Goal: Task Accomplishment & Management: Use online tool/utility

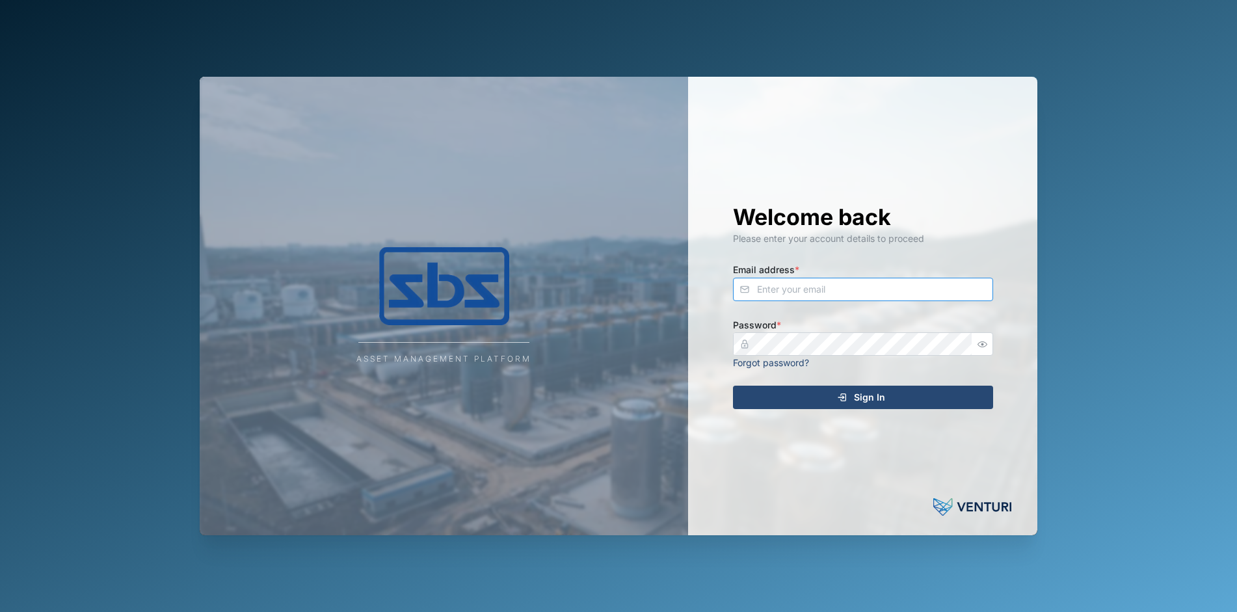
type input "[PERSON_NAME][EMAIL_ADDRESS][DOMAIN_NAME]"
click at [874, 396] on span "Sign In" at bounding box center [869, 397] width 31 height 22
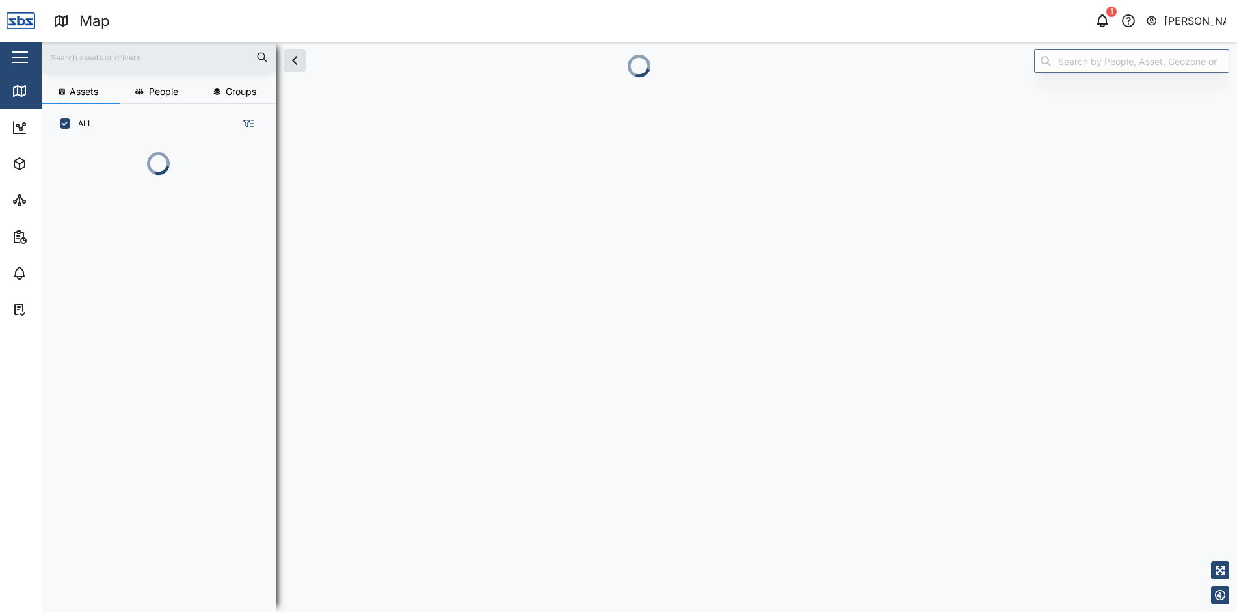
scroll to position [10, 10]
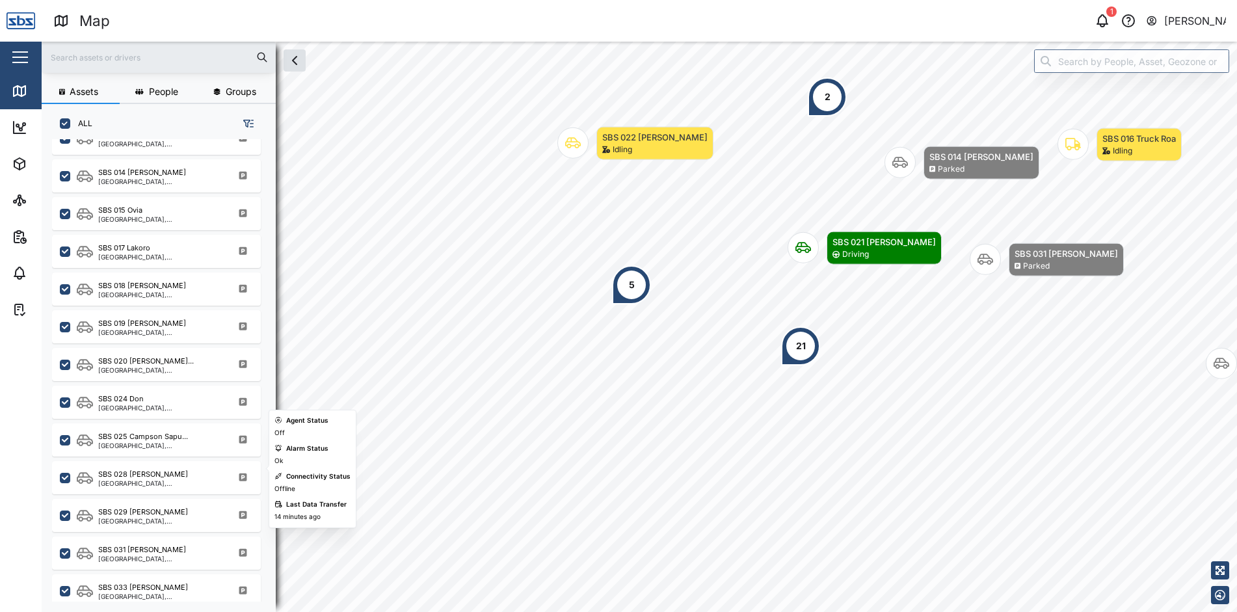
scroll to position [1106, 0]
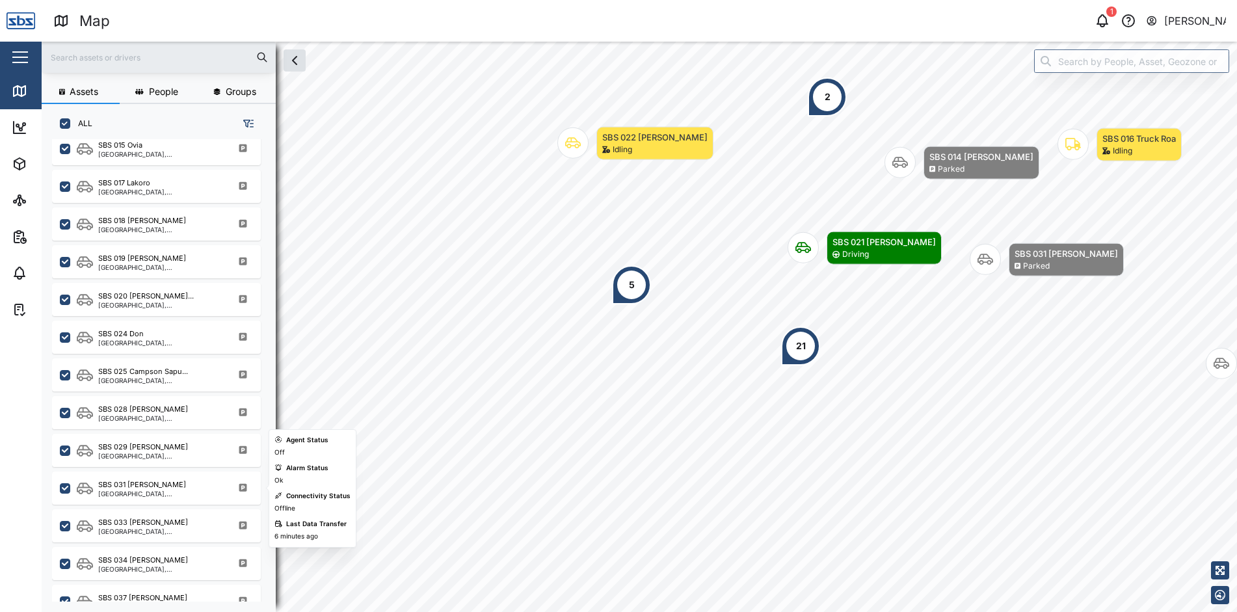
click at [142, 496] on div "[GEOGRAPHIC_DATA], [GEOGRAPHIC_DATA]" at bounding box center [160, 493] width 124 height 7
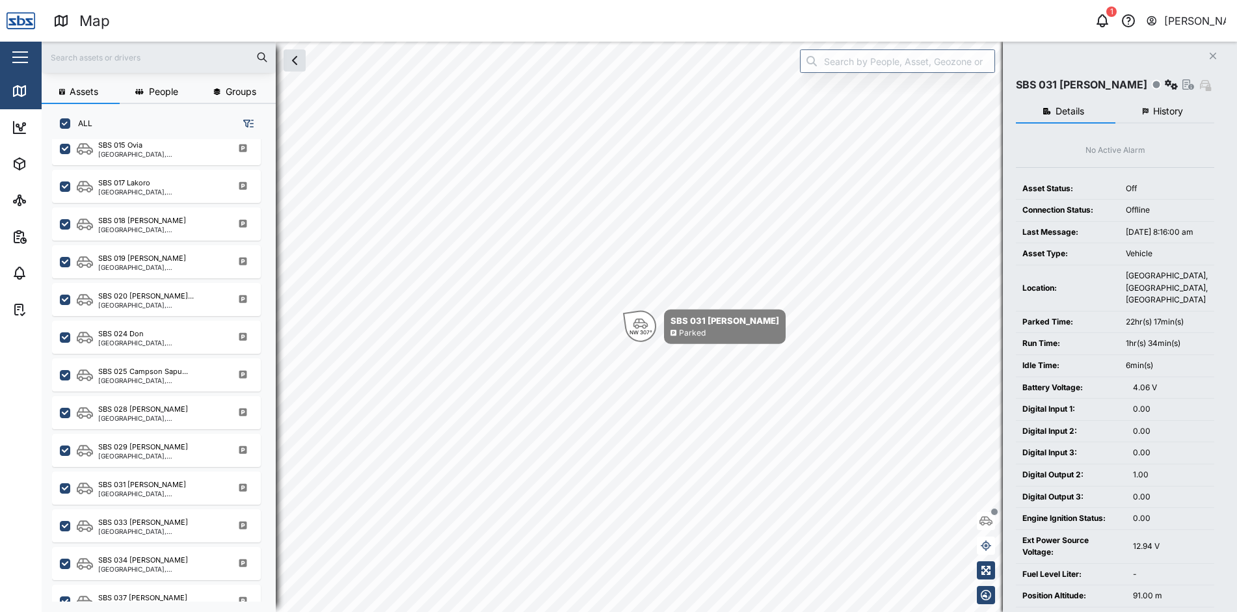
click at [1171, 110] on span "History" at bounding box center [1168, 111] width 30 height 9
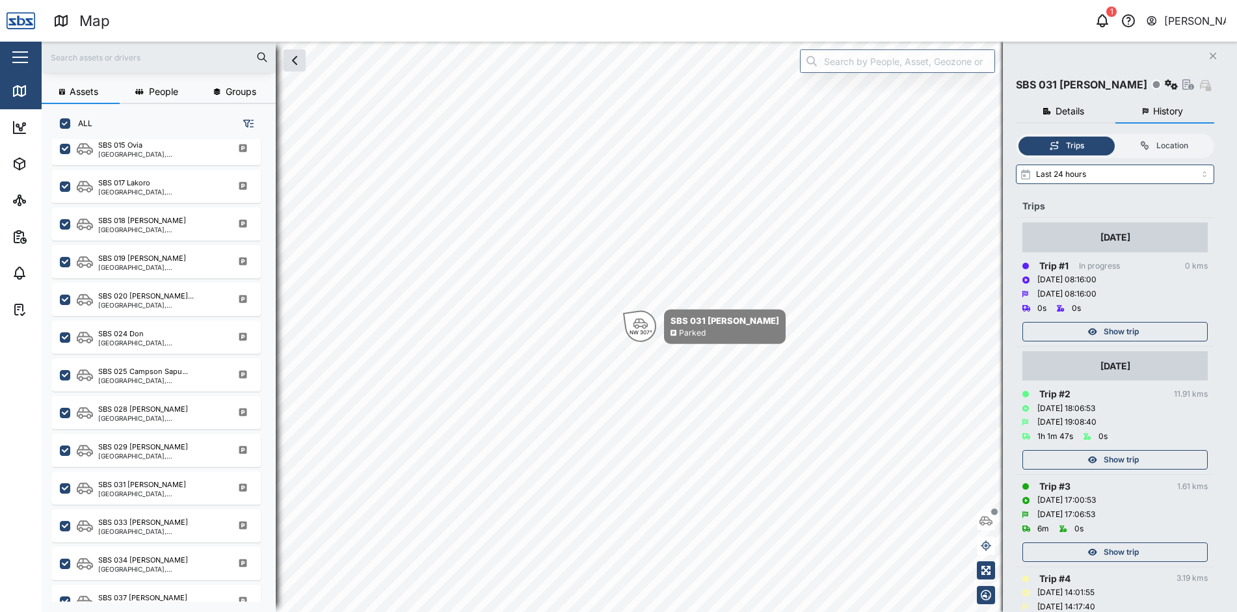
click at [1131, 556] on span "Show trip" at bounding box center [1121, 552] width 35 height 18
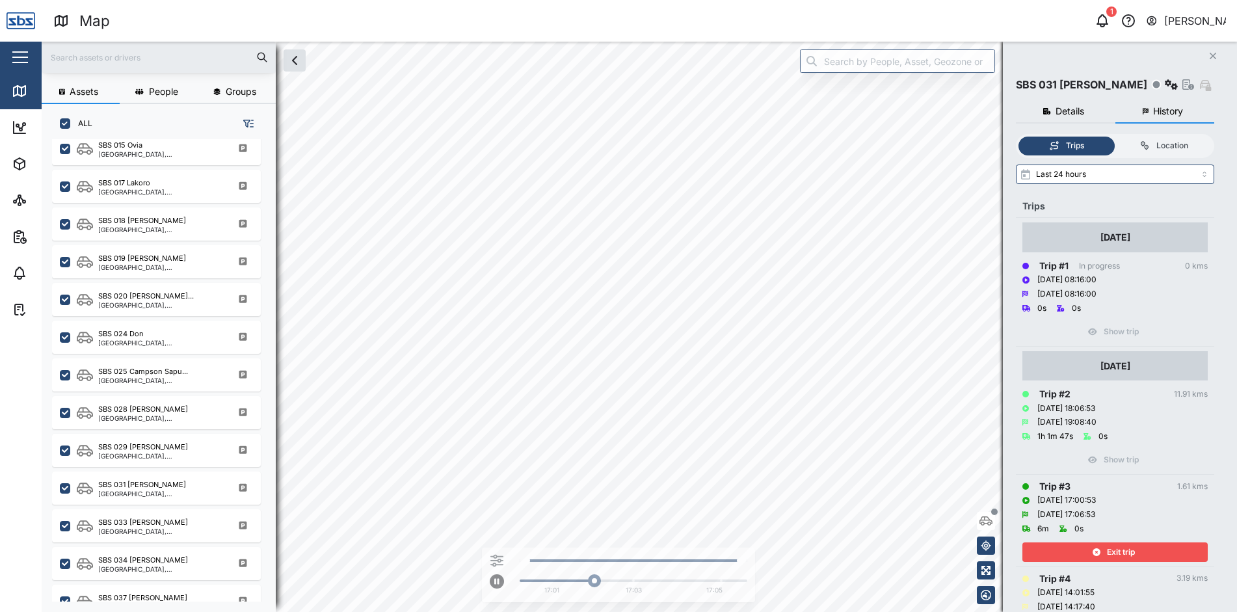
click at [1130, 559] on span "Exit trip" at bounding box center [1121, 552] width 28 height 18
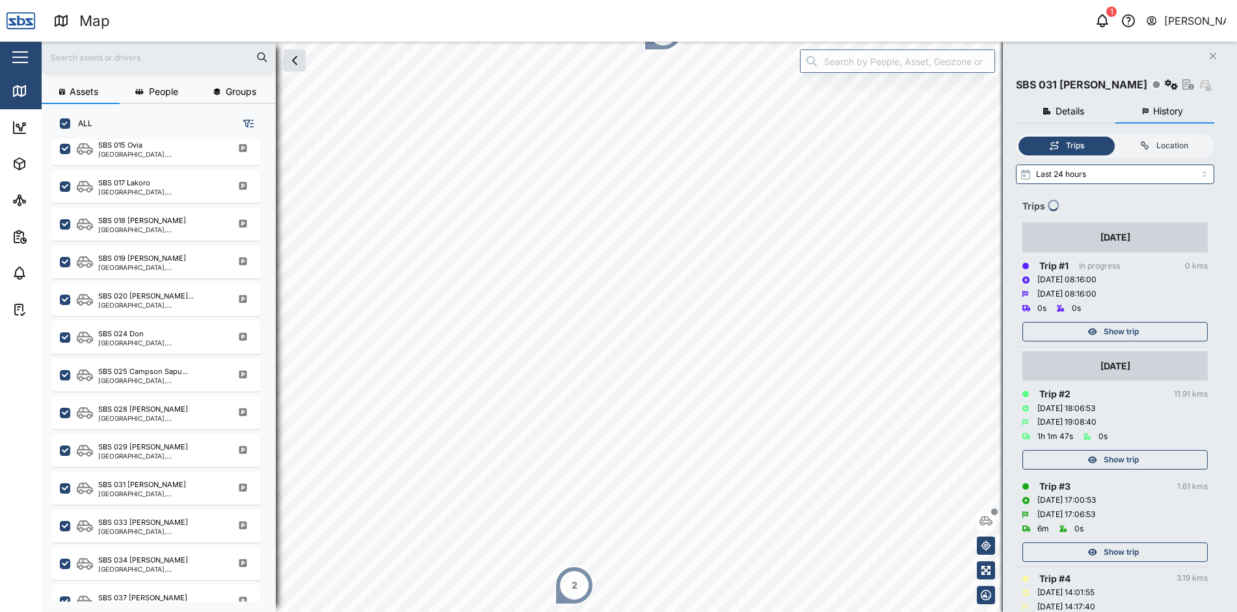
click at [1123, 464] on span "Show trip" at bounding box center [1121, 460] width 35 height 18
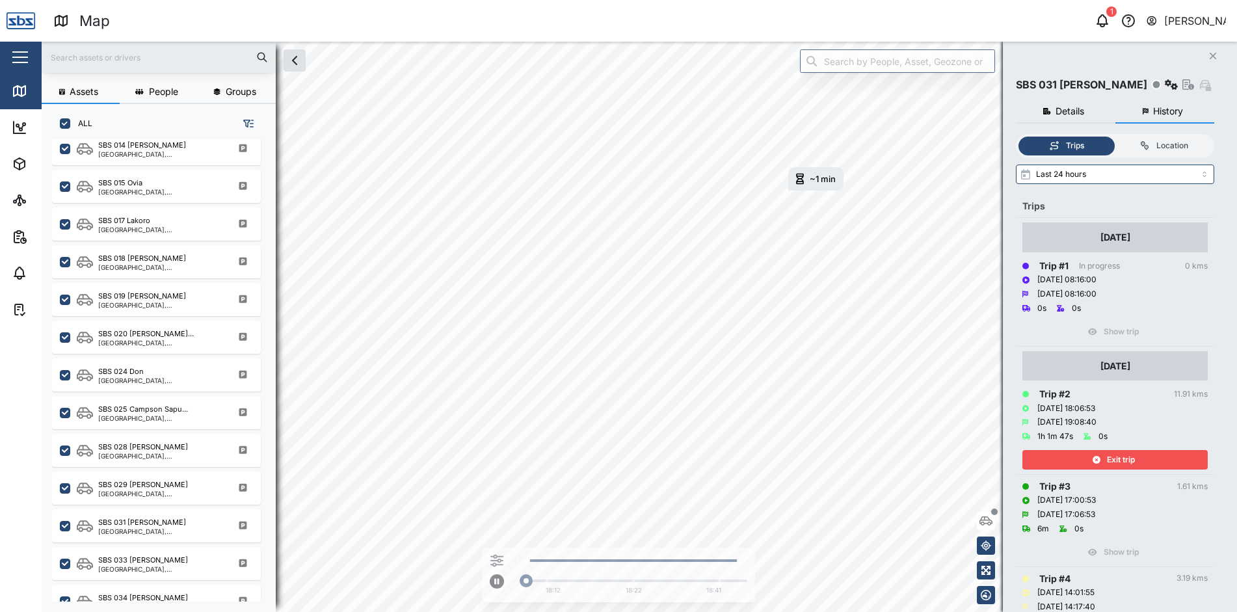
click at [1123, 459] on span "Exit trip" at bounding box center [1121, 460] width 28 height 18
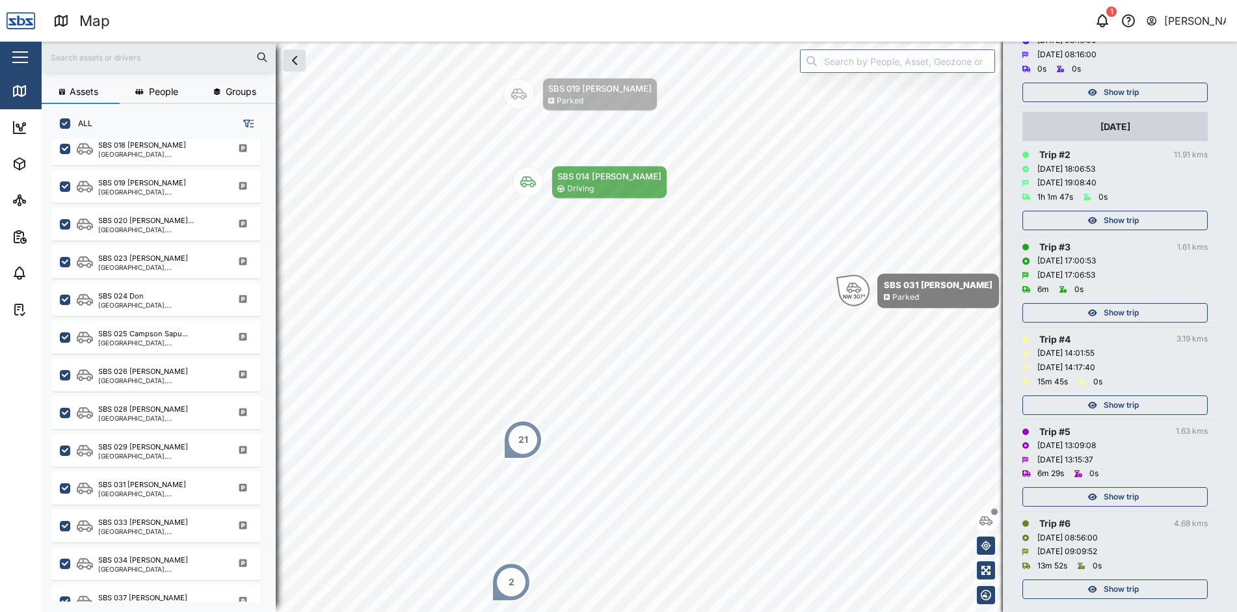
scroll to position [257, 0]
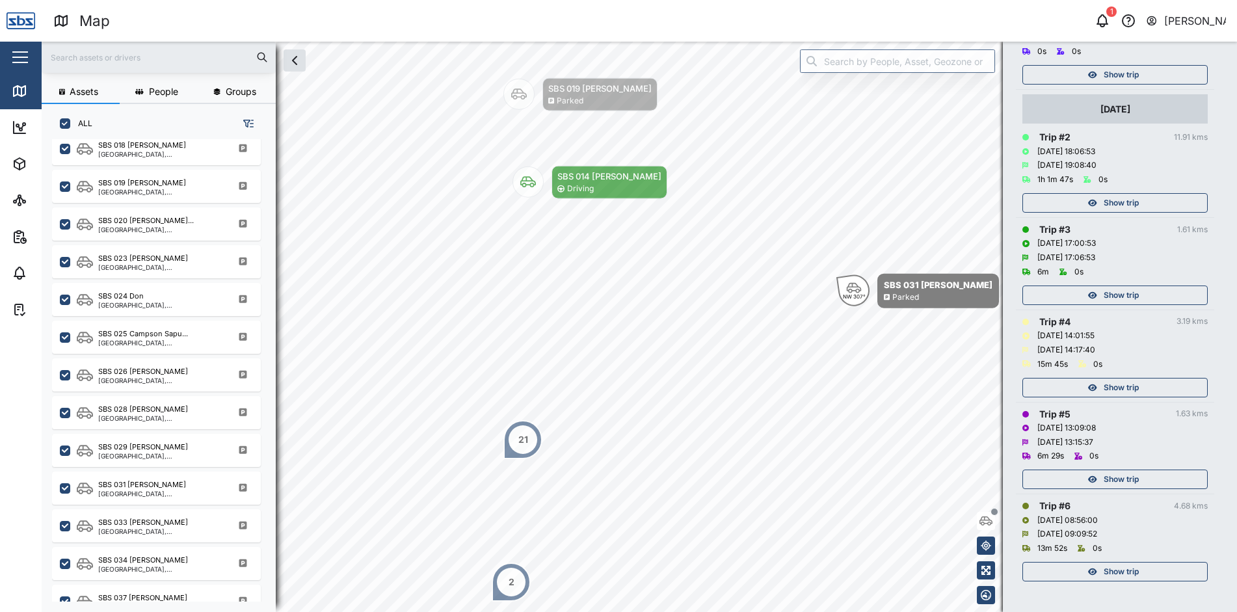
click at [1140, 579] on div "Show trip" at bounding box center [1113, 572] width 169 height 18
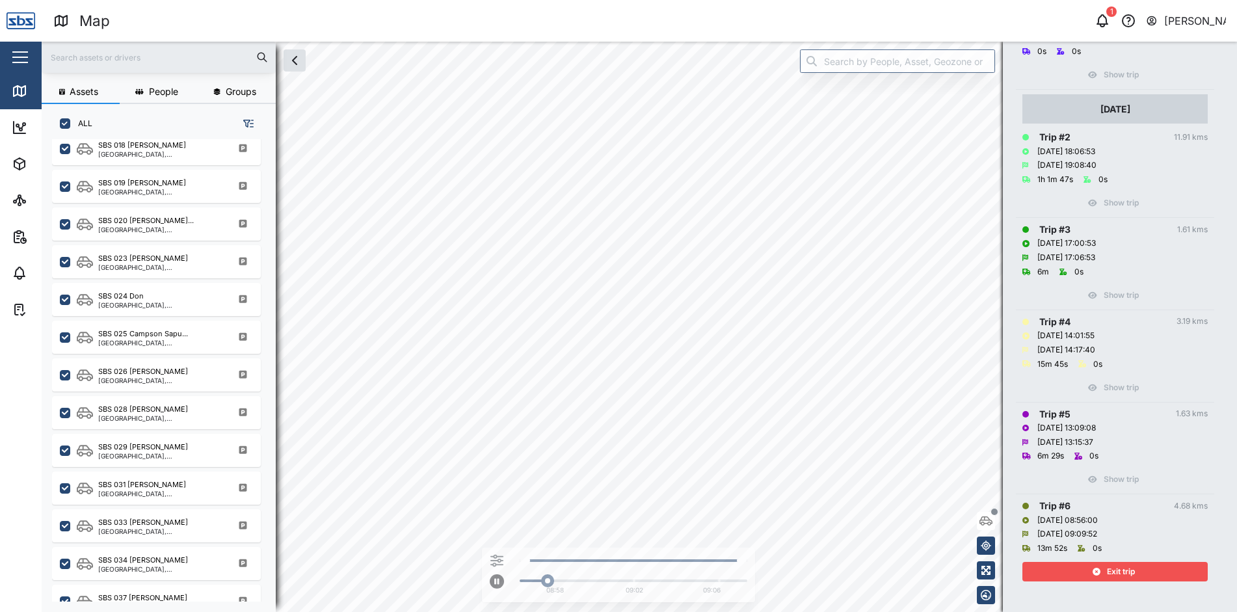
click at [1140, 579] on div "Exit trip" at bounding box center [1113, 572] width 169 height 18
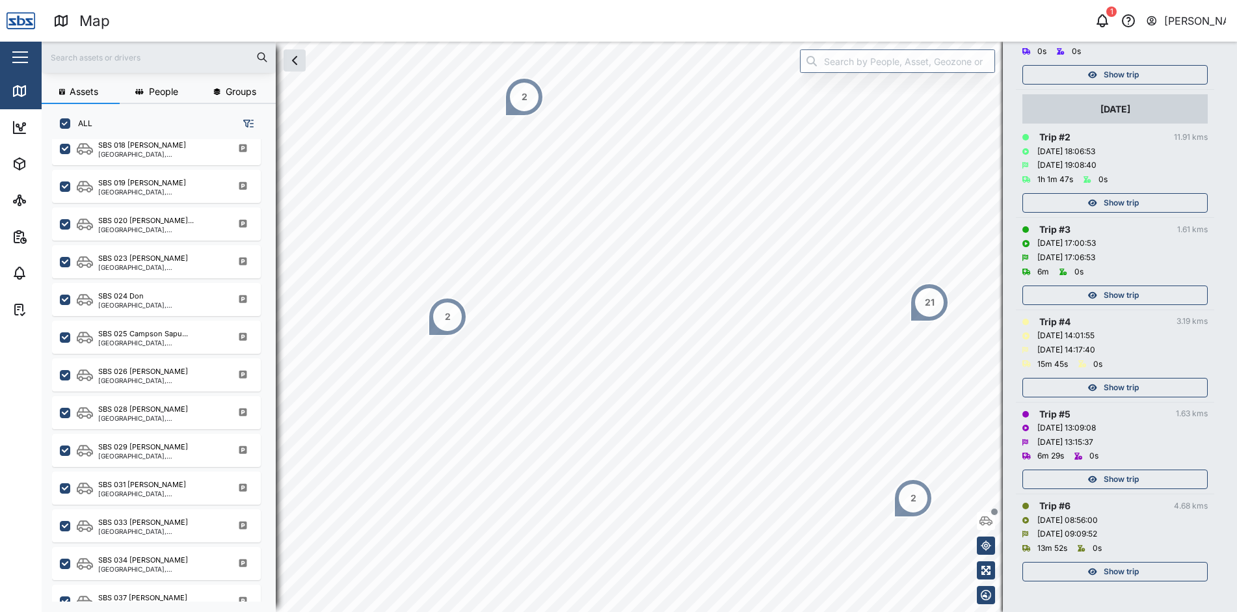
click at [1130, 479] on span "Show trip" at bounding box center [1121, 479] width 35 height 18
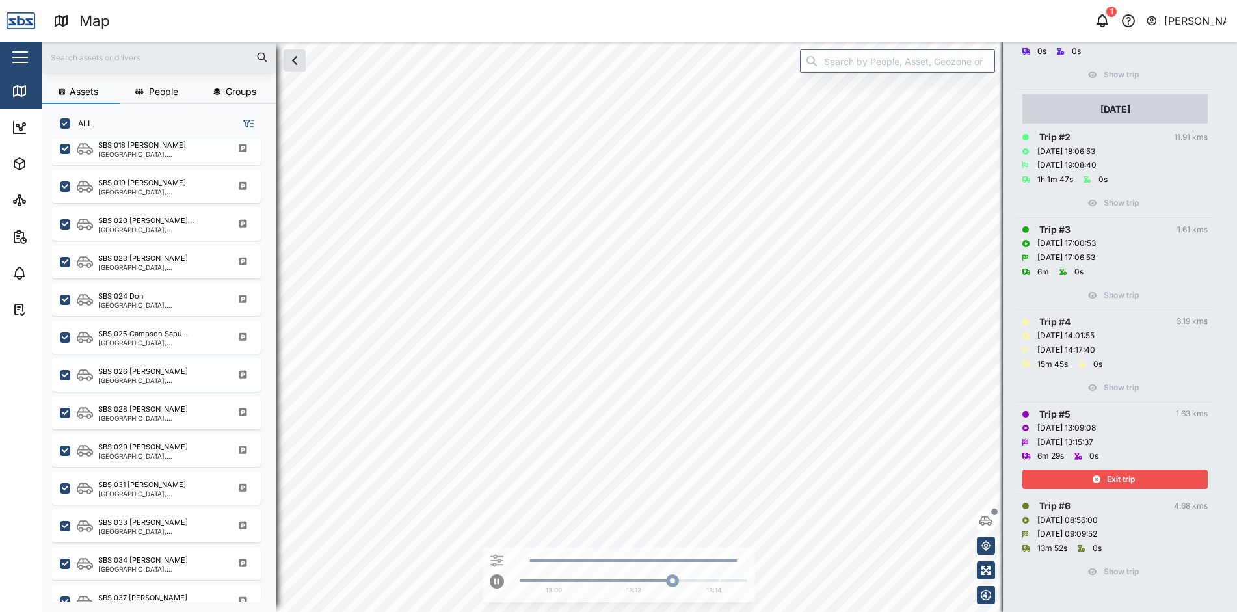
click at [1129, 475] on span "Exit trip" at bounding box center [1121, 479] width 28 height 18
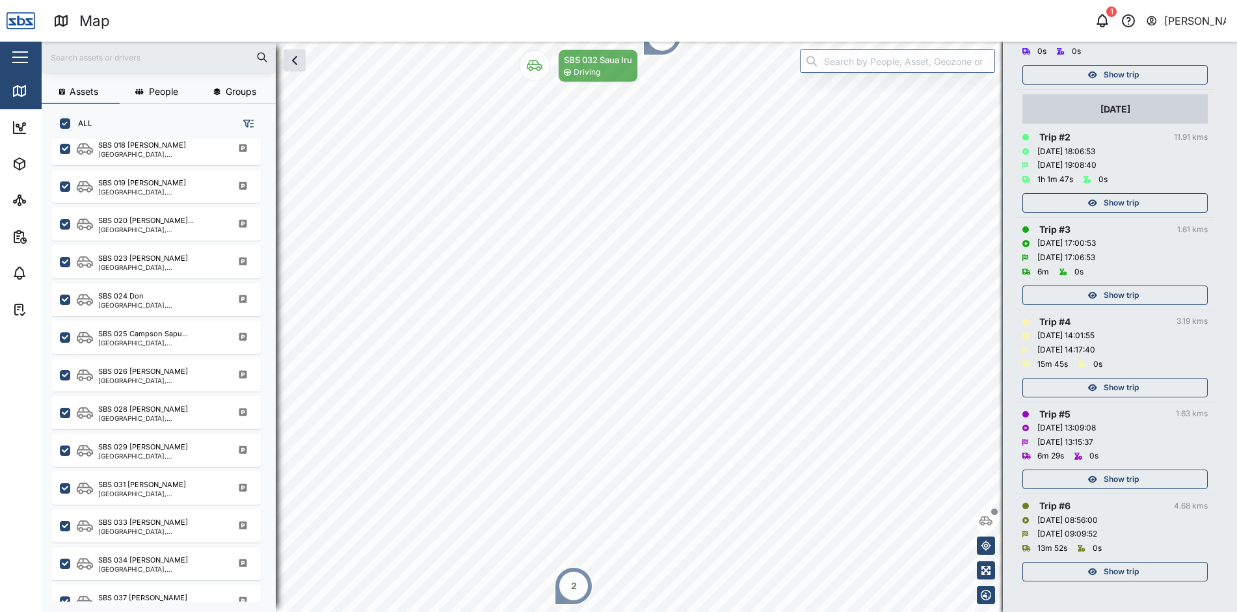
click at [1118, 384] on span "Show trip" at bounding box center [1121, 388] width 35 height 18
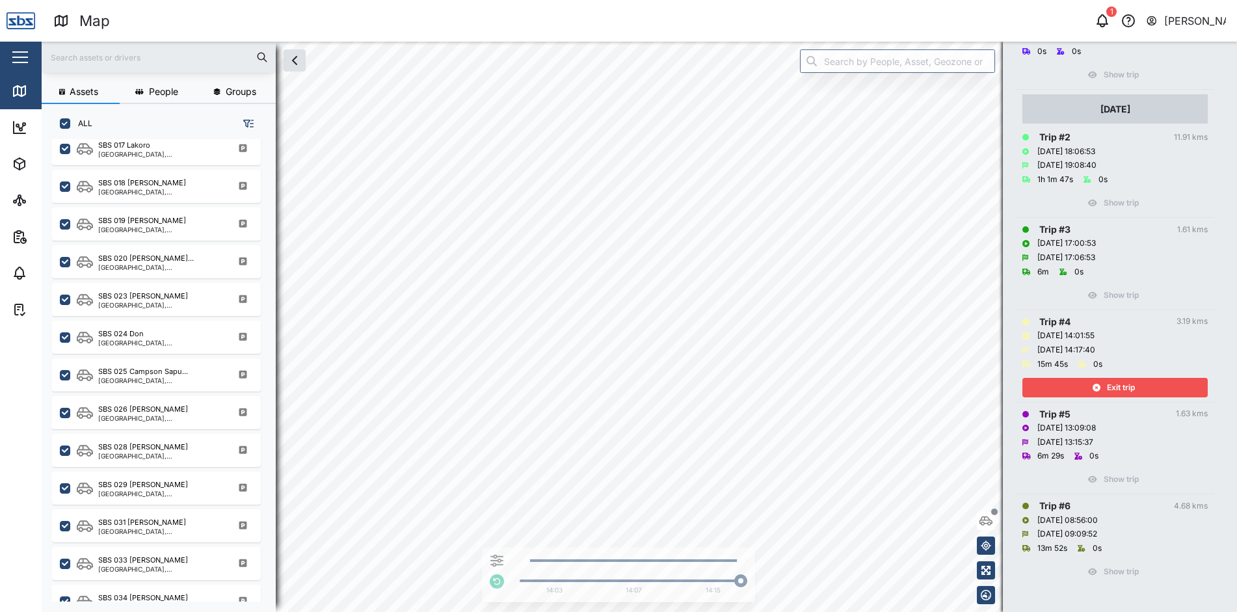
click at [1118, 384] on span "Exit trip" at bounding box center [1121, 388] width 28 height 18
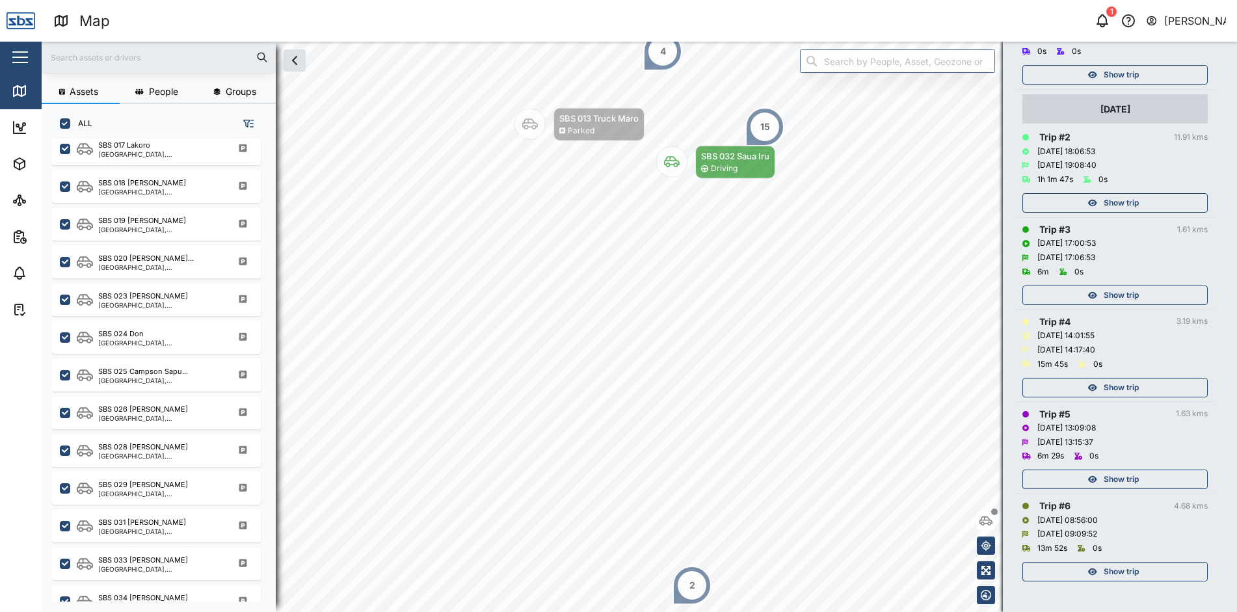
click at [1105, 294] on span "Show trip" at bounding box center [1121, 295] width 35 height 18
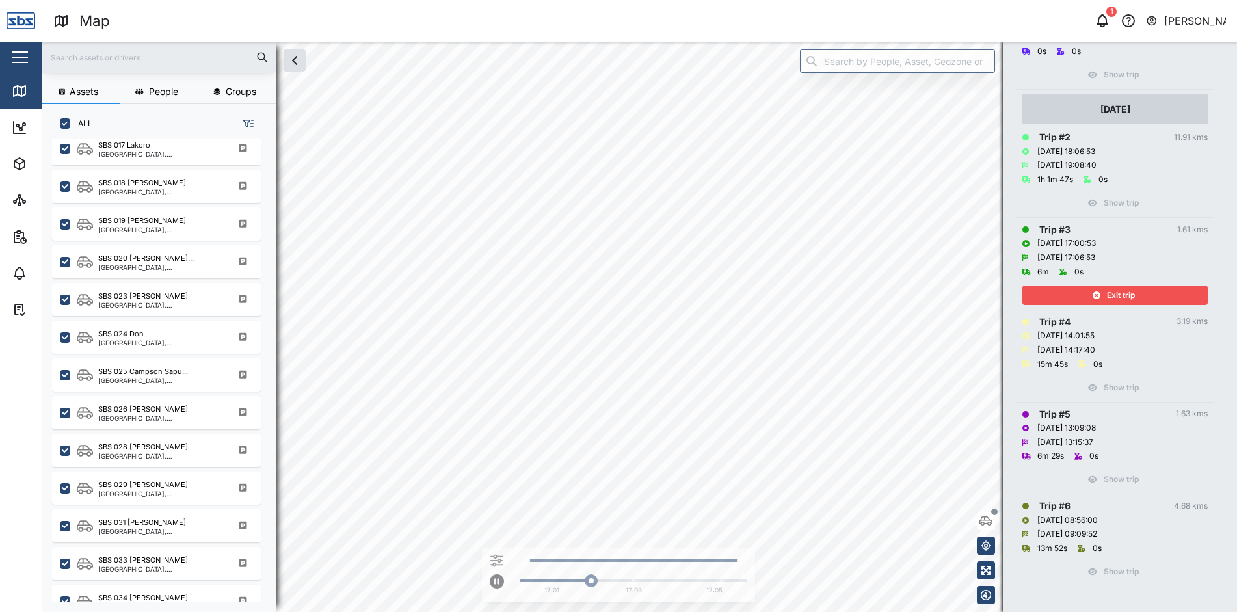
click at [1105, 294] on div "Exit trip" at bounding box center [1113, 295] width 169 height 18
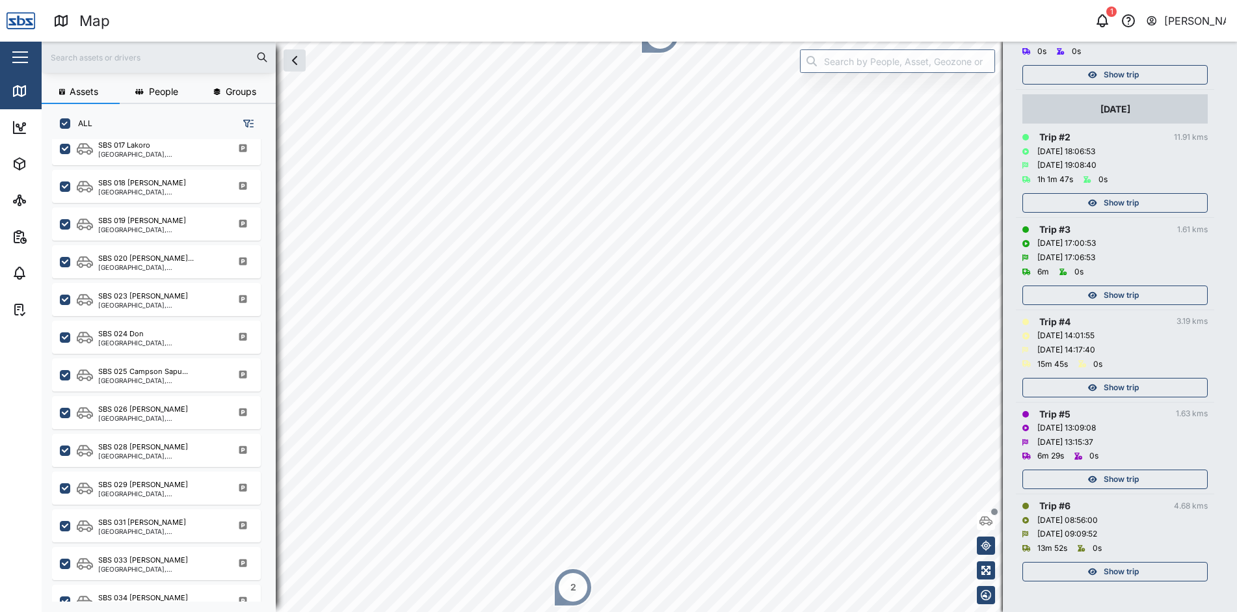
click at [1107, 203] on span "Show trip" at bounding box center [1121, 203] width 35 height 18
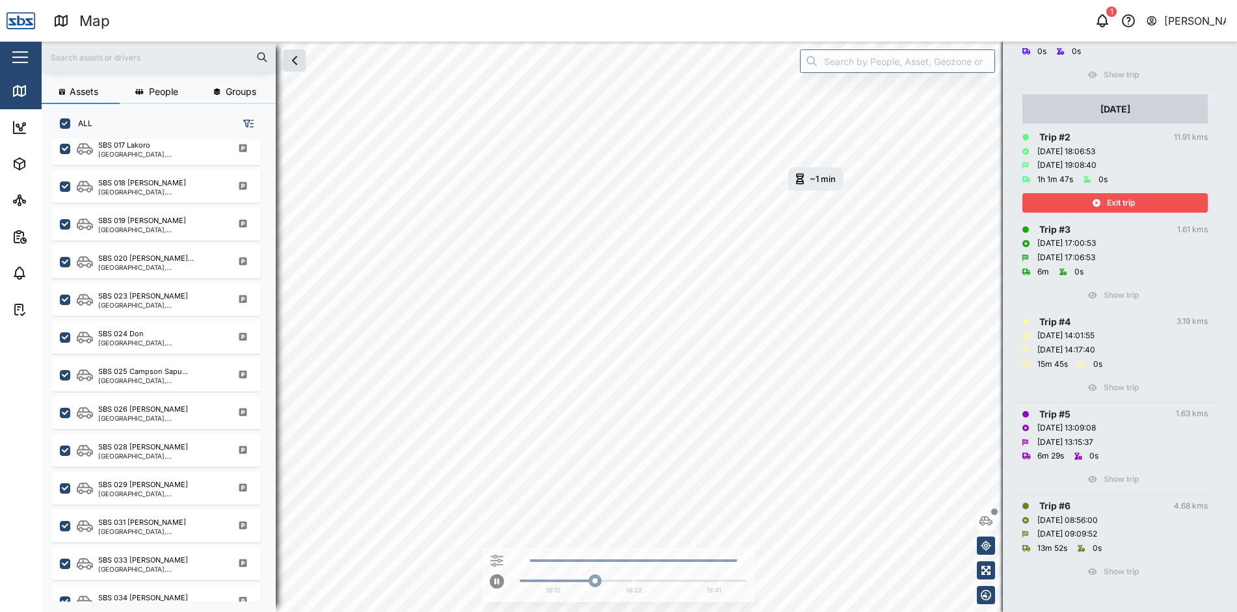
click at [1107, 203] on span "Exit trip" at bounding box center [1121, 203] width 28 height 18
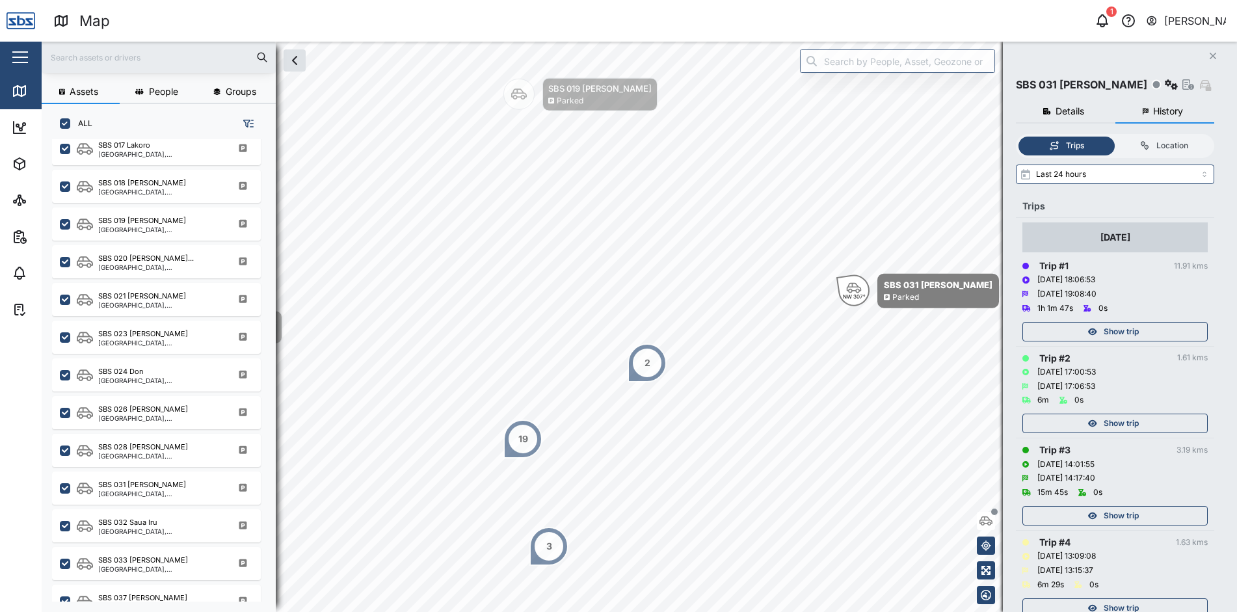
click at [1217, 55] on button "Close" at bounding box center [1213, 56] width 18 height 18
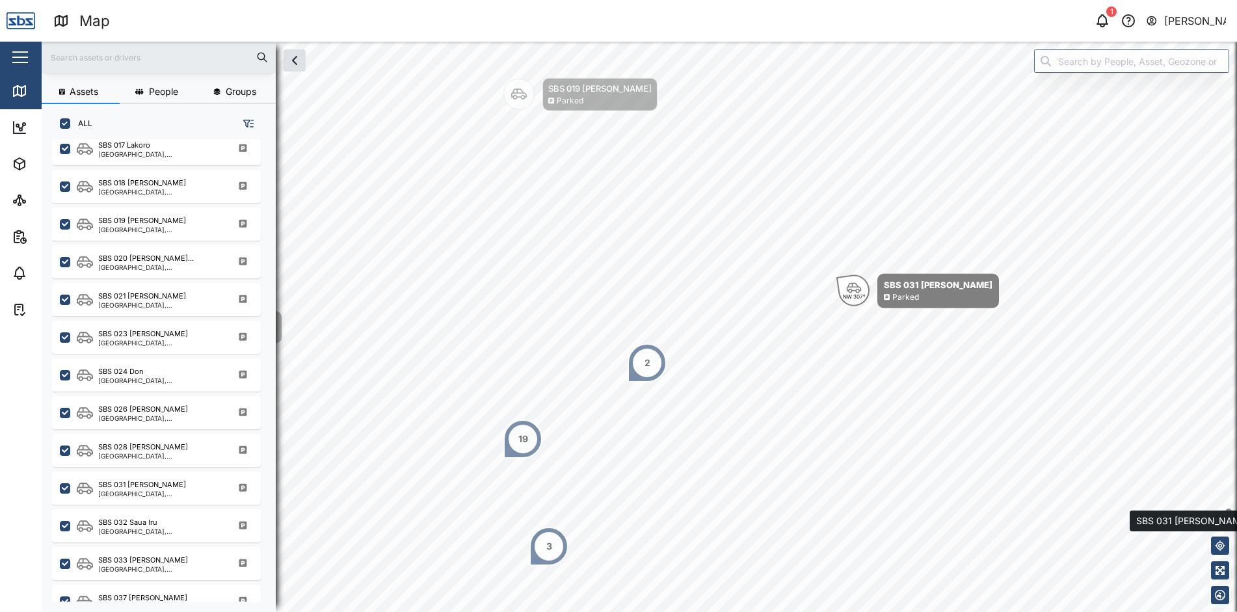
click at [1219, 529] on button "button" at bounding box center [1220, 521] width 18 height 18
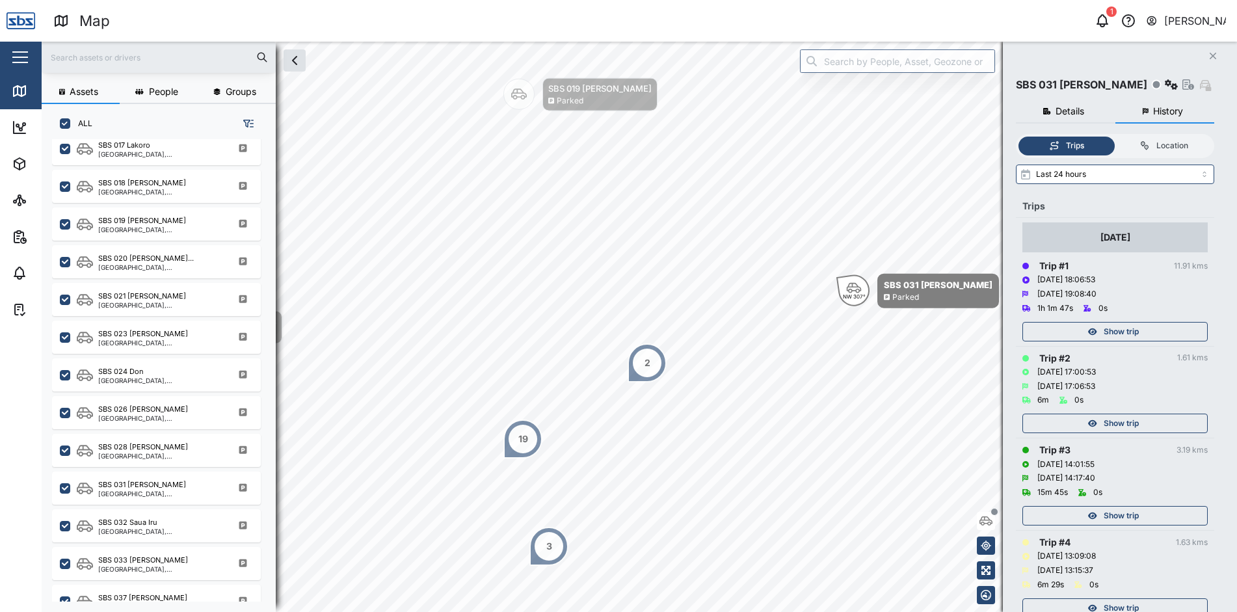
click at [1214, 54] on icon "Close" at bounding box center [1213, 56] width 8 height 10
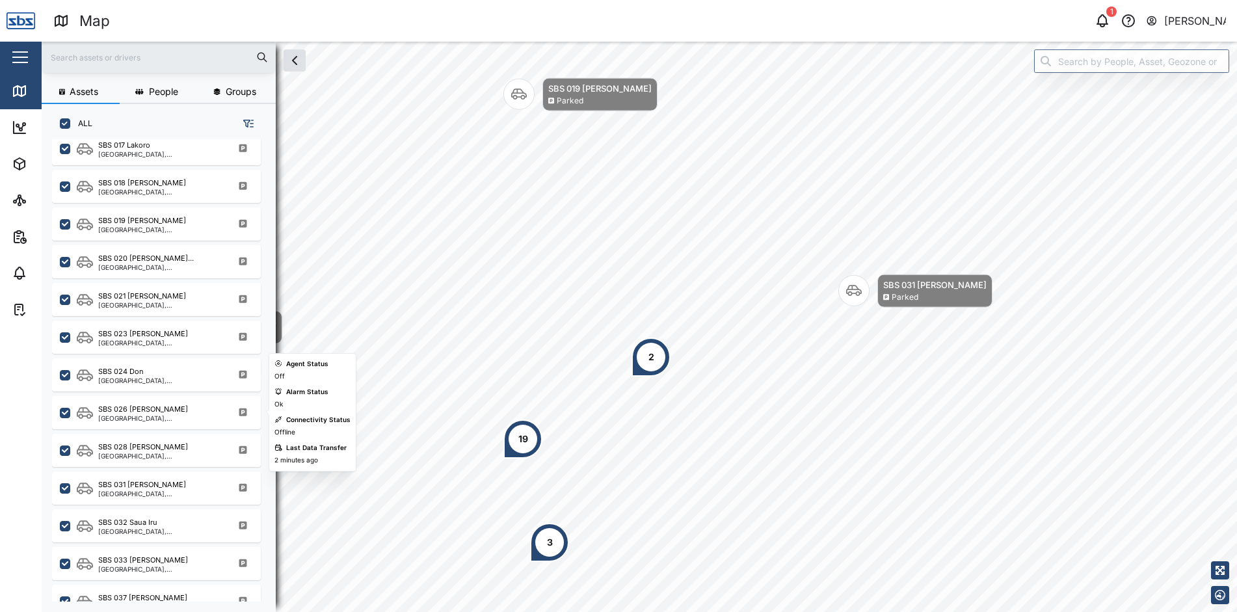
scroll to position [1273, 0]
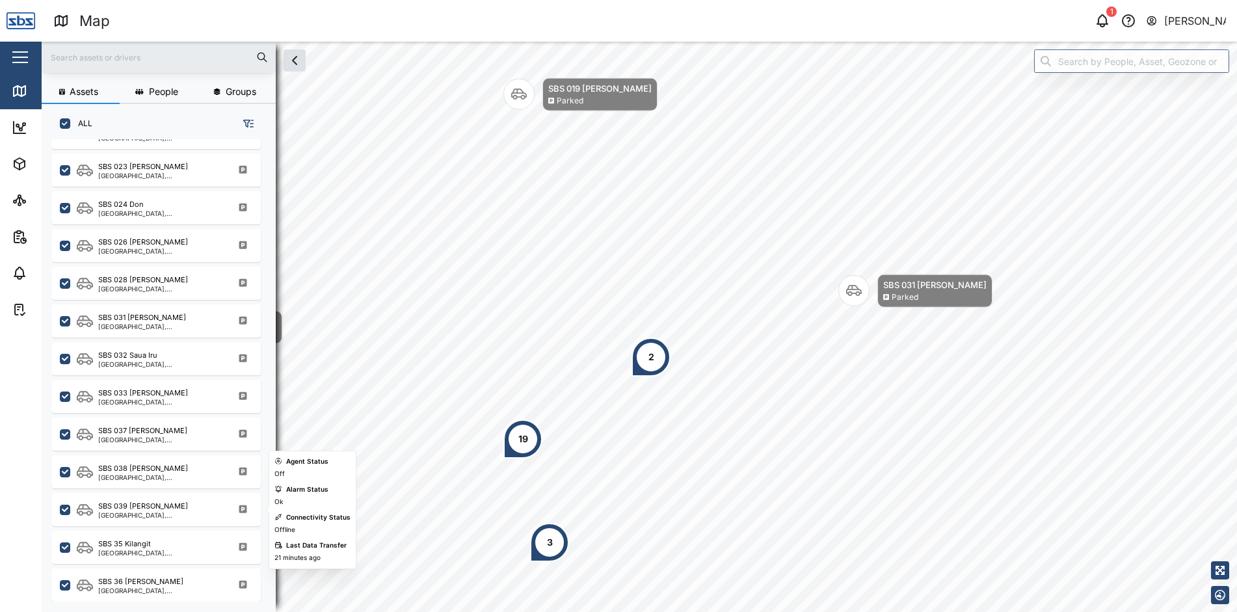
click at [111, 517] on div "[GEOGRAPHIC_DATA], [GEOGRAPHIC_DATA]" at bounding box center [160, 515] width 124 height 7
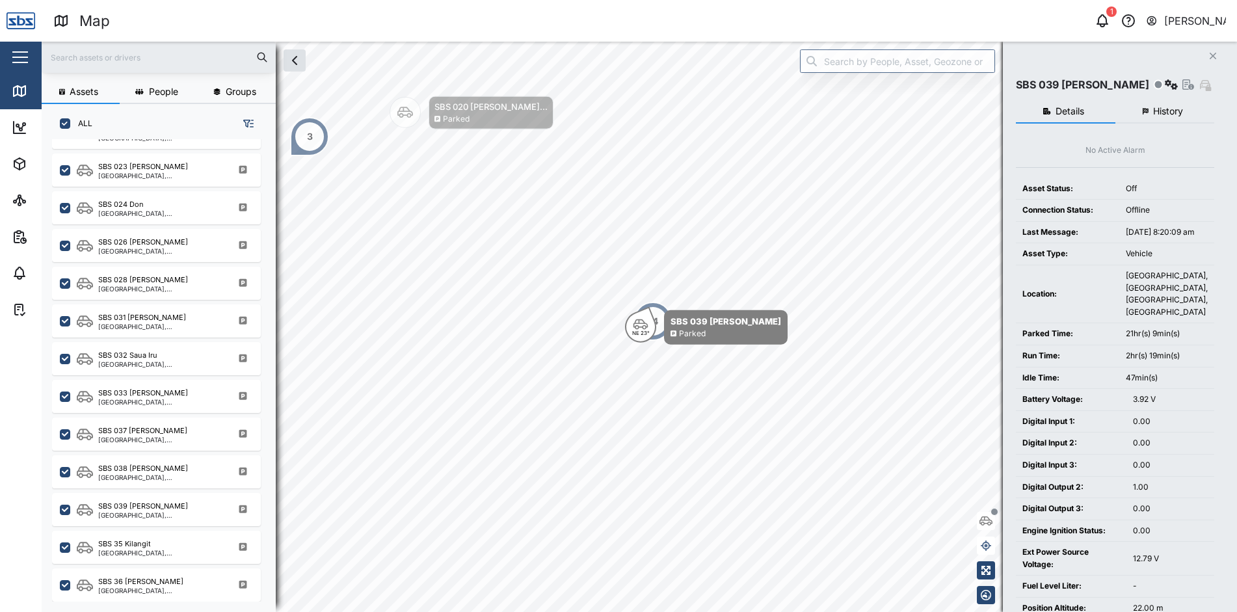
click at [1172, 107] on span "History" at bounding box center [1168, 111] width 30 height 9
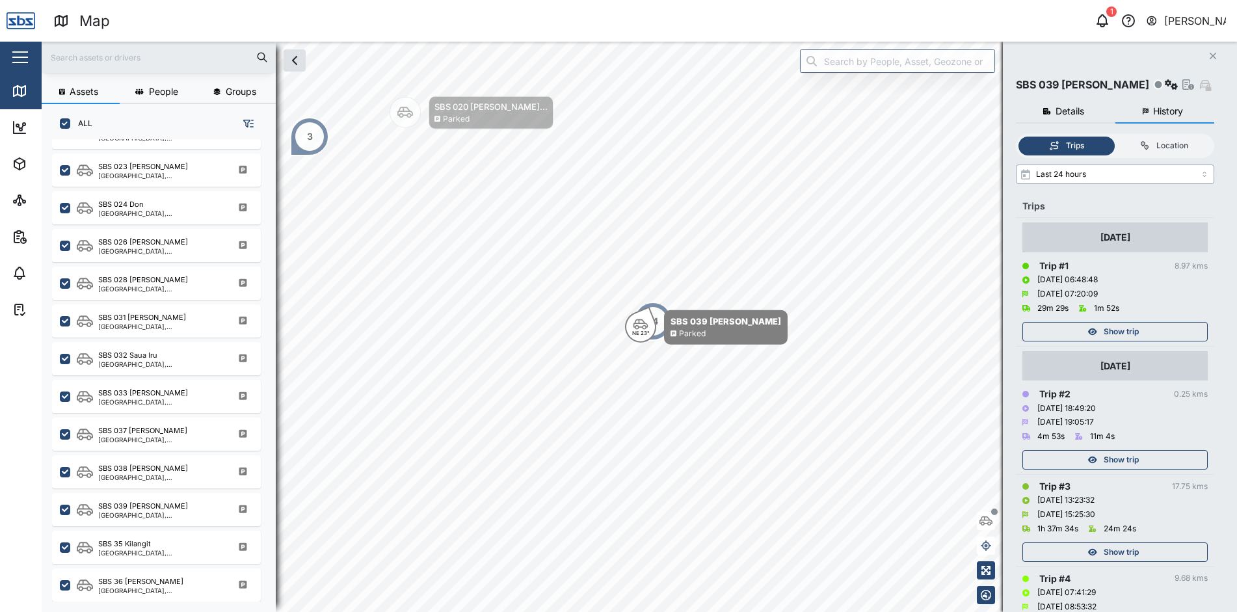
click at [1205, 172] on input "Last 24 hours" at bounding box center [1115, 175] width 198 height 20
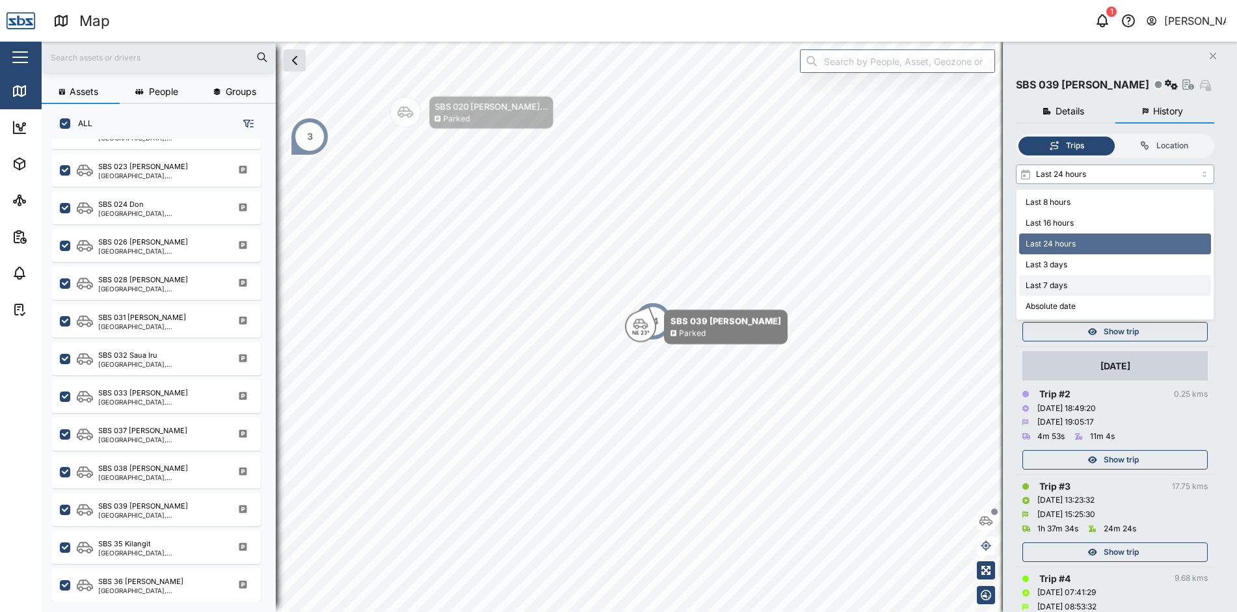
type input "Last 7 days"
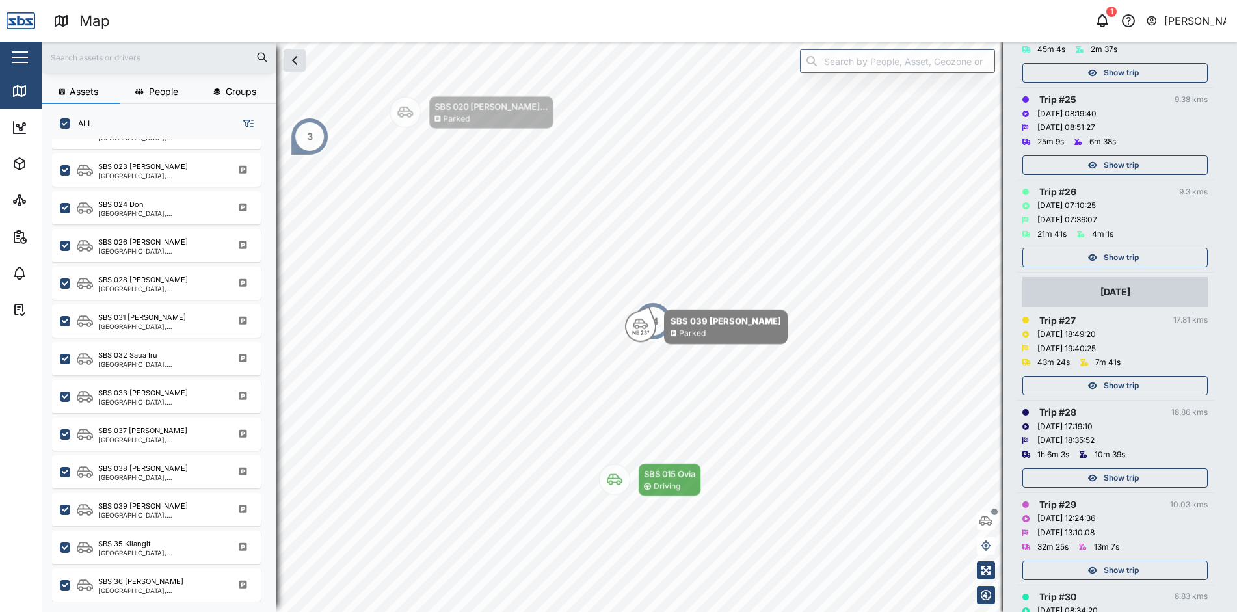
scroll to position [2537, 0]
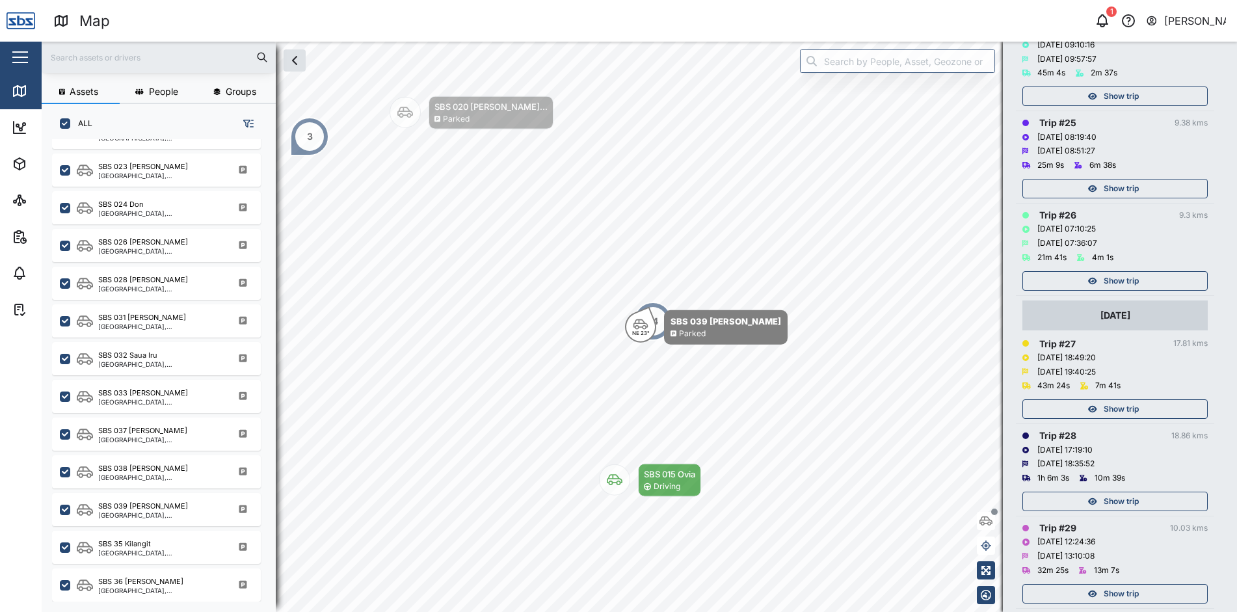
click at [1104, 276] on span "Show trip" at bounding box center [1121, 281] width 35 height 18
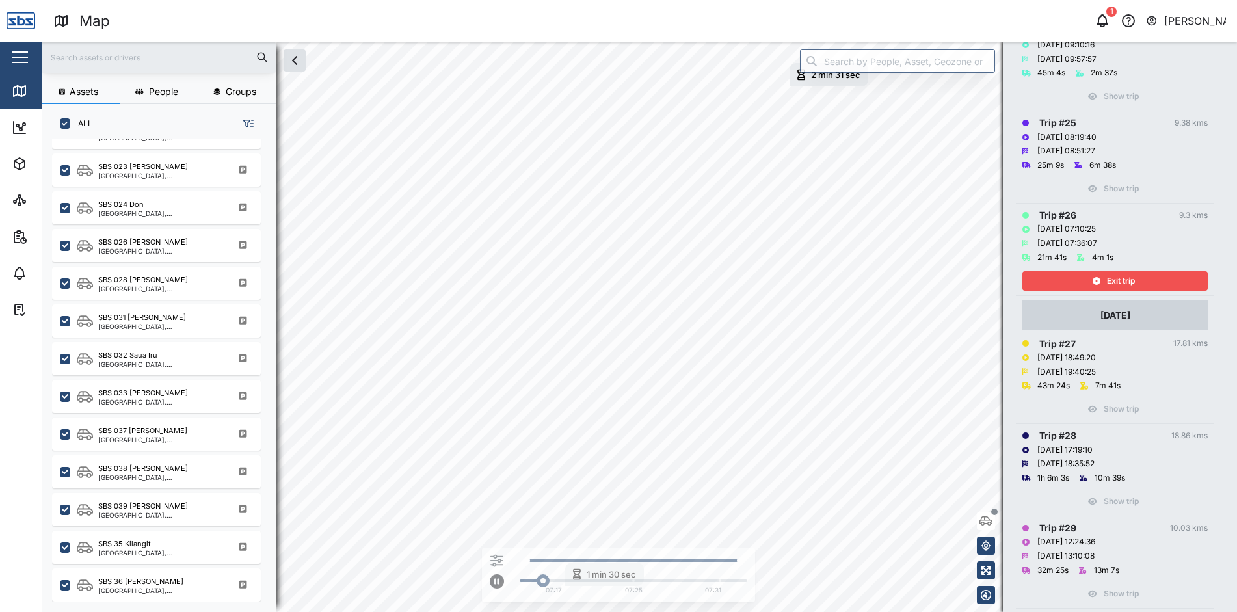
click at [1103, 276] on div "Exit trip" at bounding box center [1113, 281] width 169 height 18
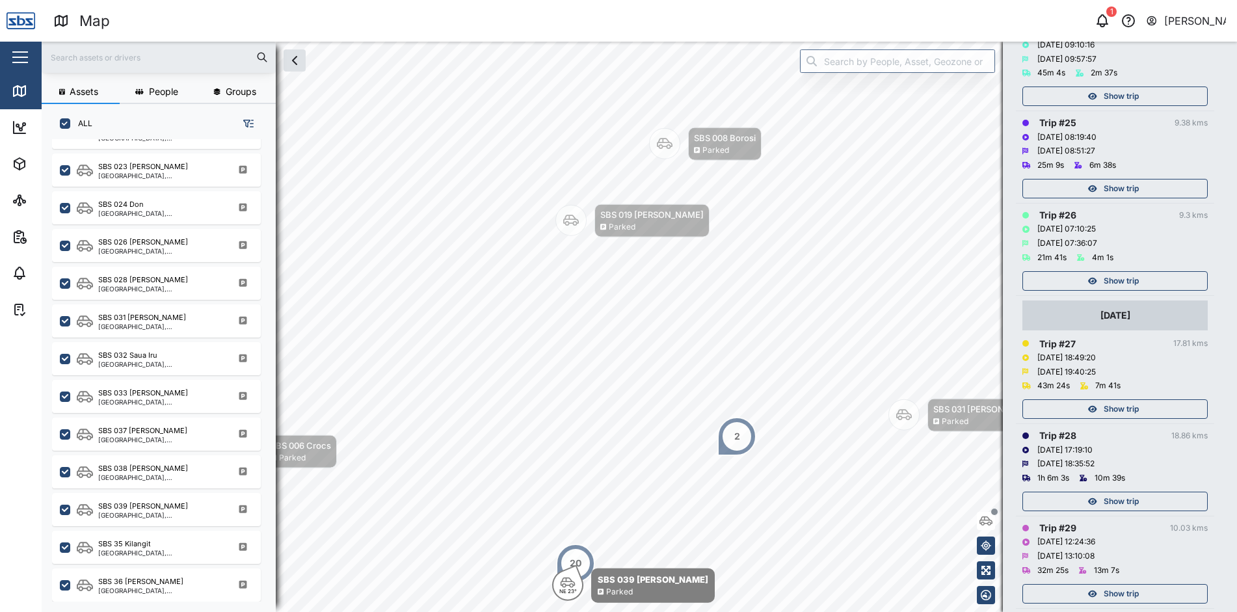
click at [1107, 192] on span "Show trip" at bounding box center [1121, 189] width 35 height 18
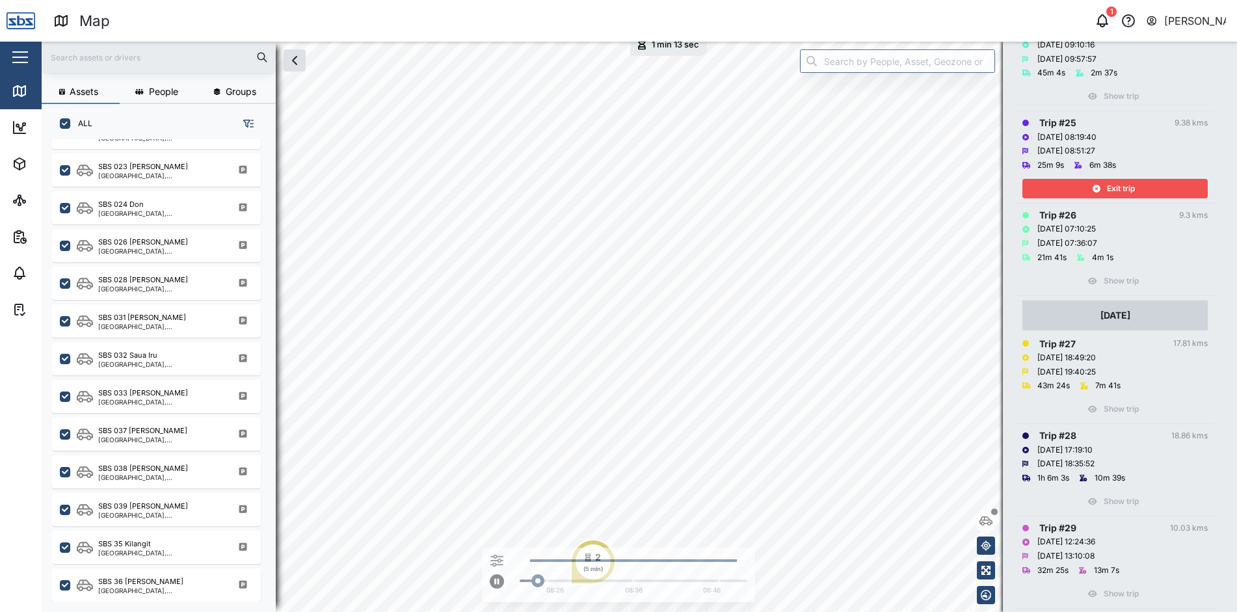
click at [1107, 192] on span "Exit trip" at bounding box center [1121, 189] width 28 height 18
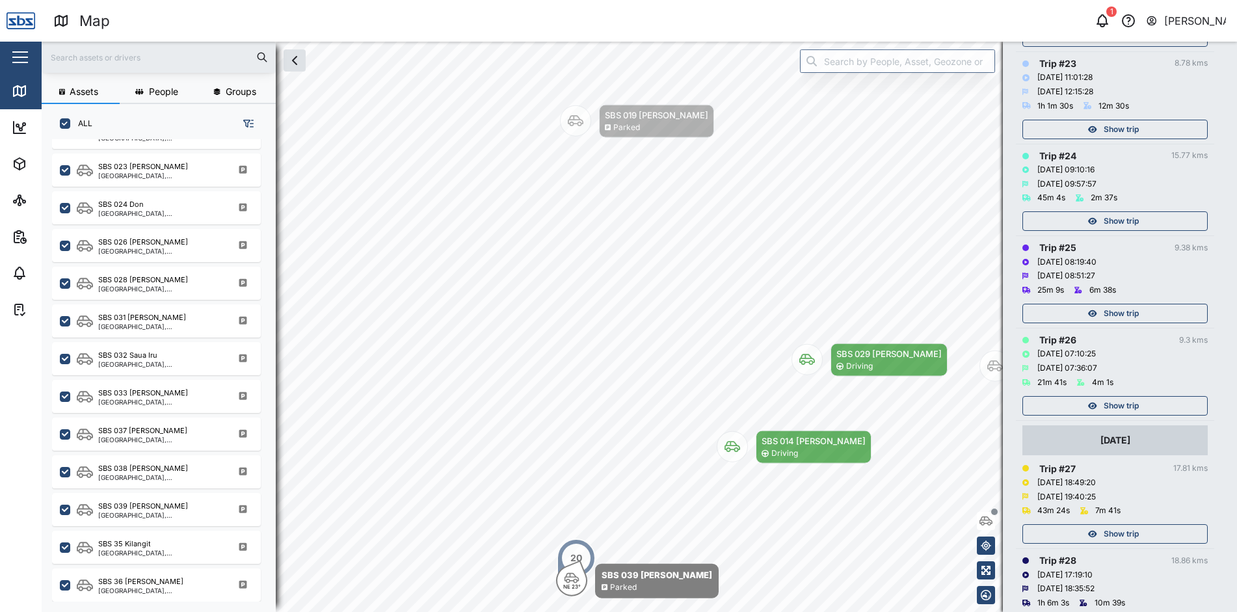
scroll to position [2407, 0]
click at [1108, 223] on span "Show trip" at bounding box center [1121, 226] width 35 height 18
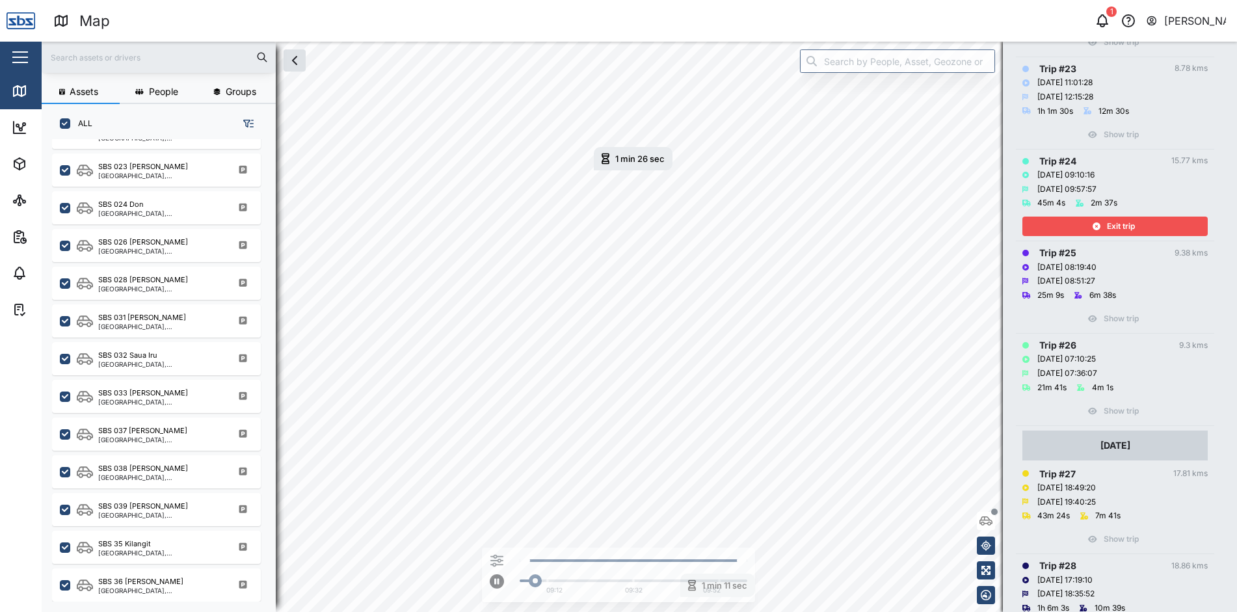
click at [1108, 223] on span "Exit trip" at bounding box center [1121, 226] width 28 height 18
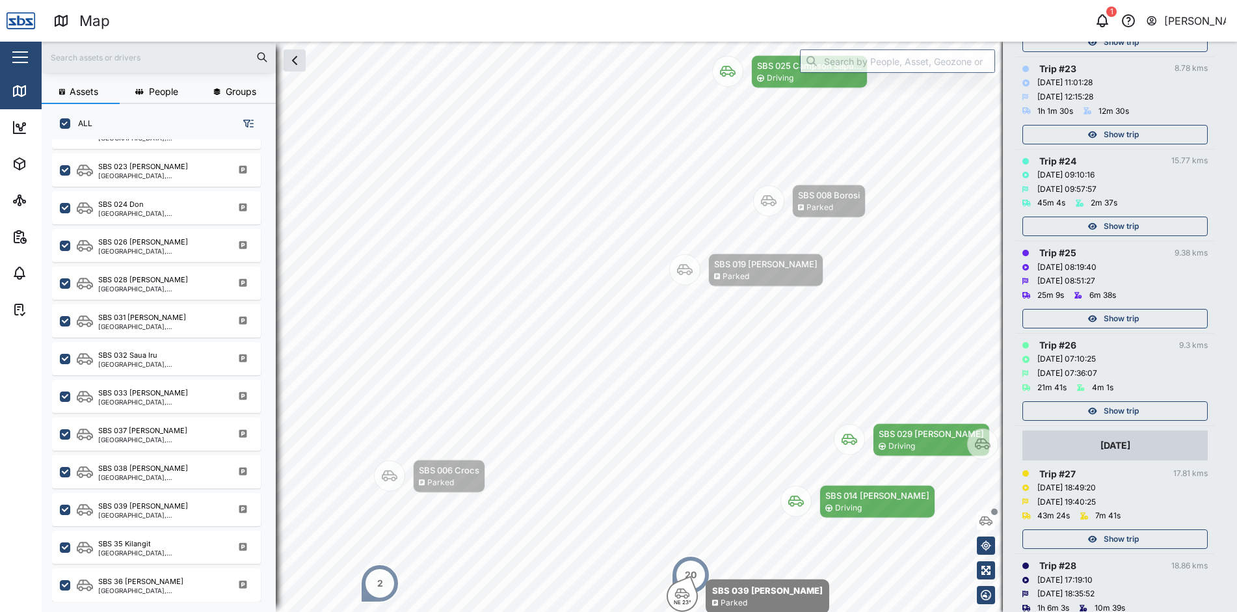
click at [1109, 139] on span "Show trip" at bounding box center [1121, 135] width 35 height 18
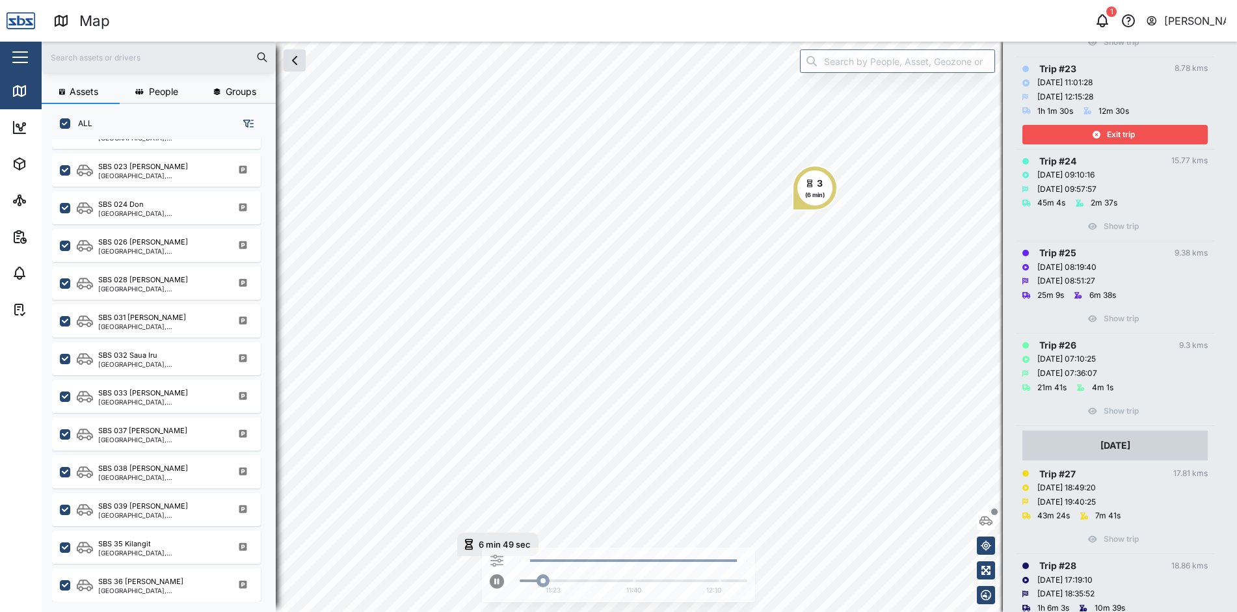
click at [1109, 139] on span "Exit trip" at bounding box center [1121, 135] width 28 height 18
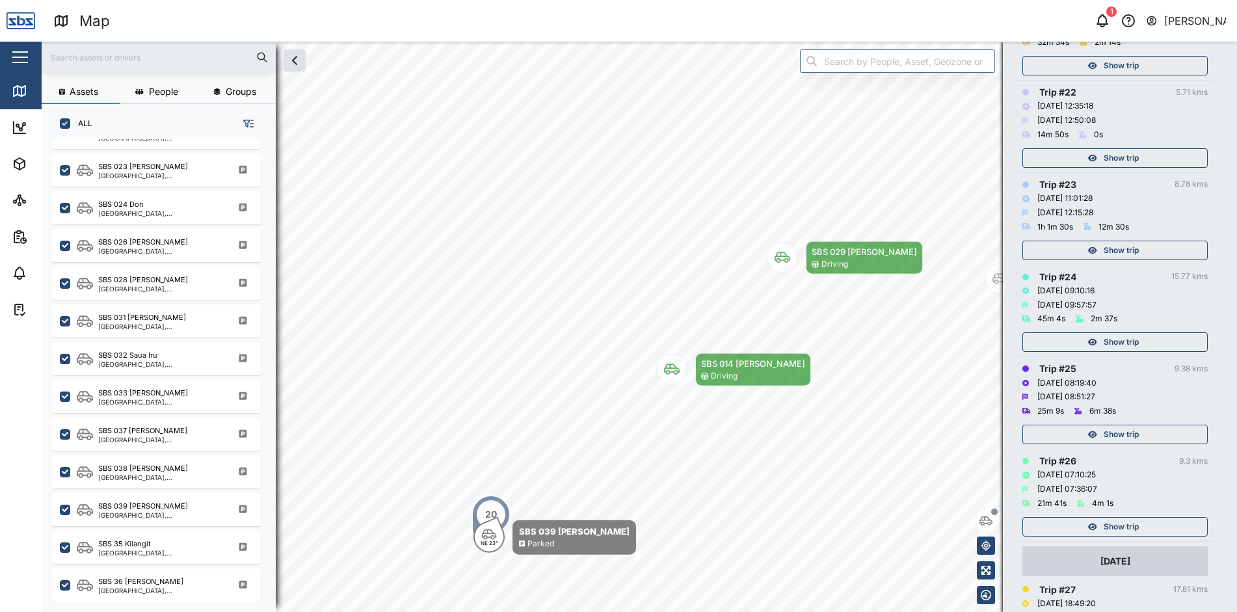
scroll to position [2277, 0]
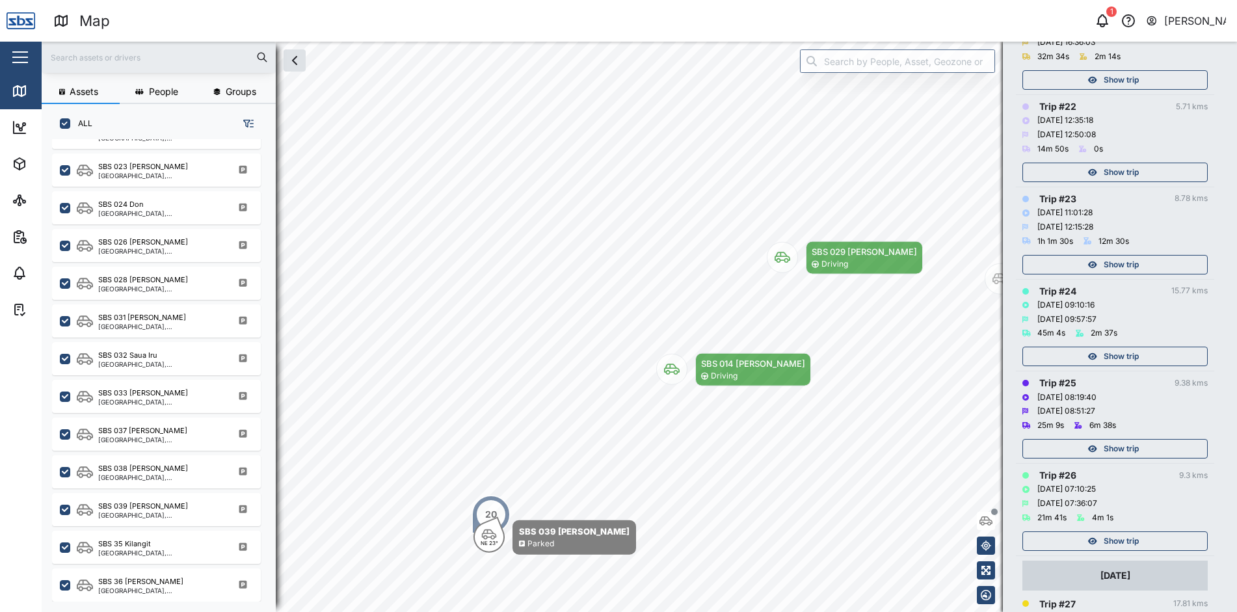
click at [1112, 172] on span "Show trip" at bounding box center [1121, 172] width 35 height 18
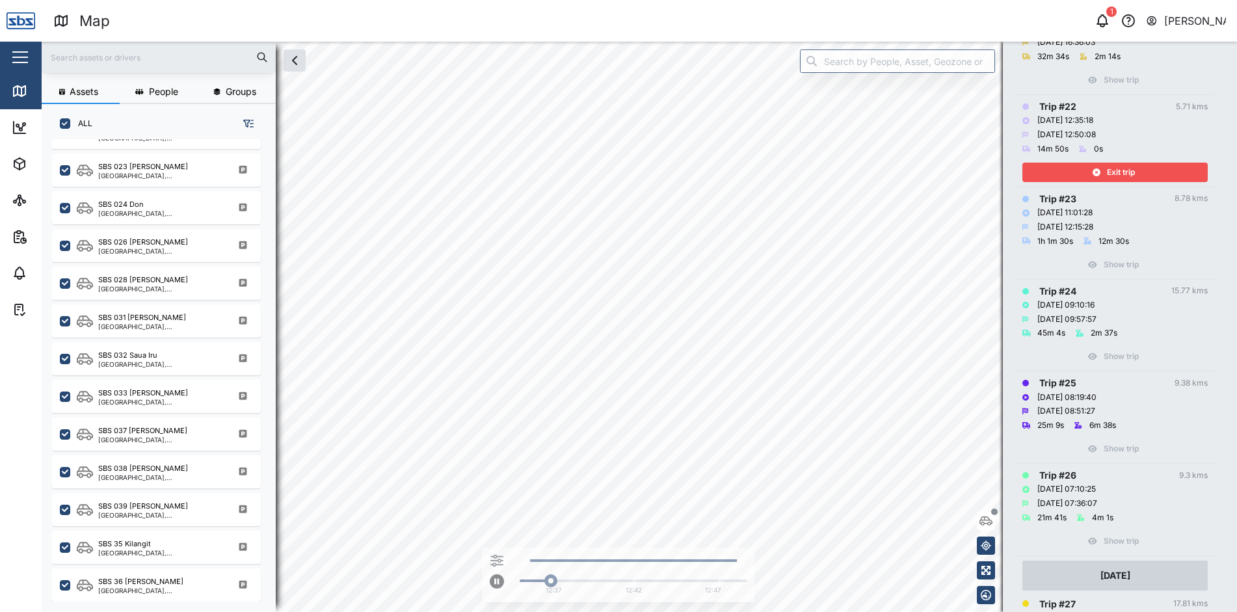
click at [1112, 172] on span "Exit trip" at bounding box center [1121, 172] width 28 height 18
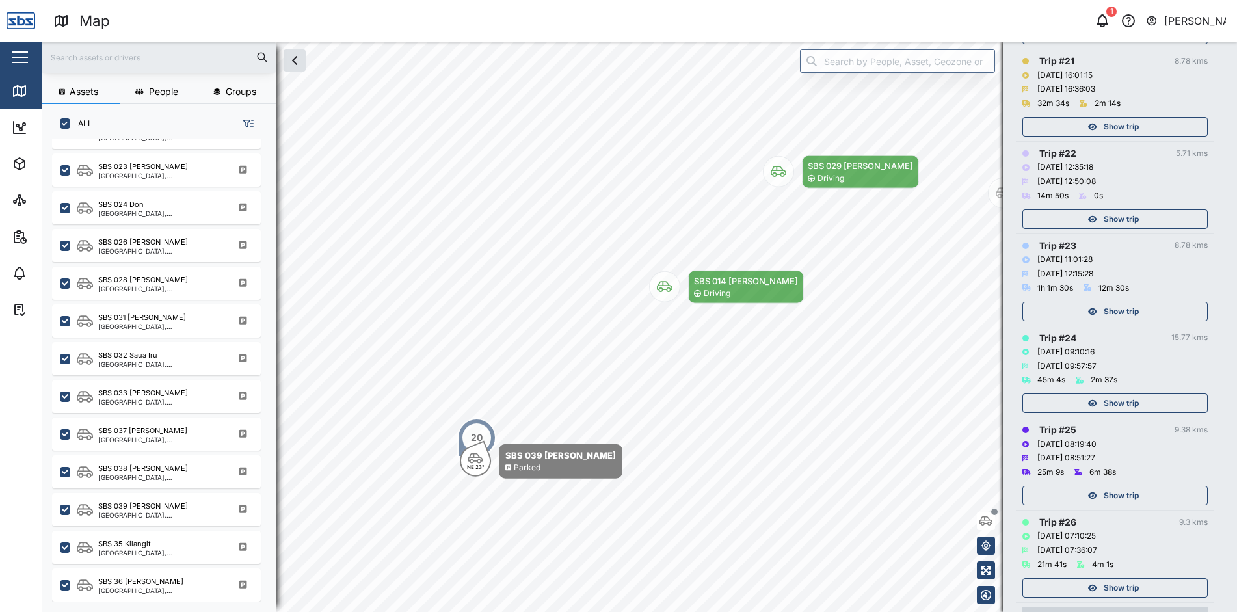
scroll to position [2212, 0]
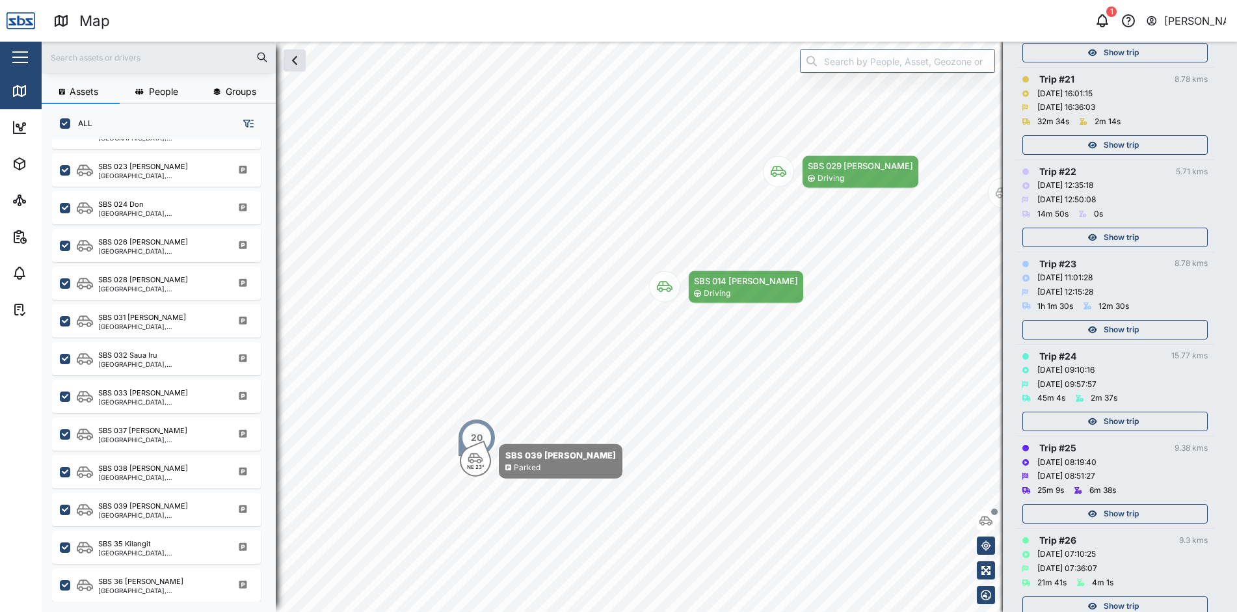
click at [1113, 148] on span "Show trip" at bounding box center [1121, 145] width 35 height 18
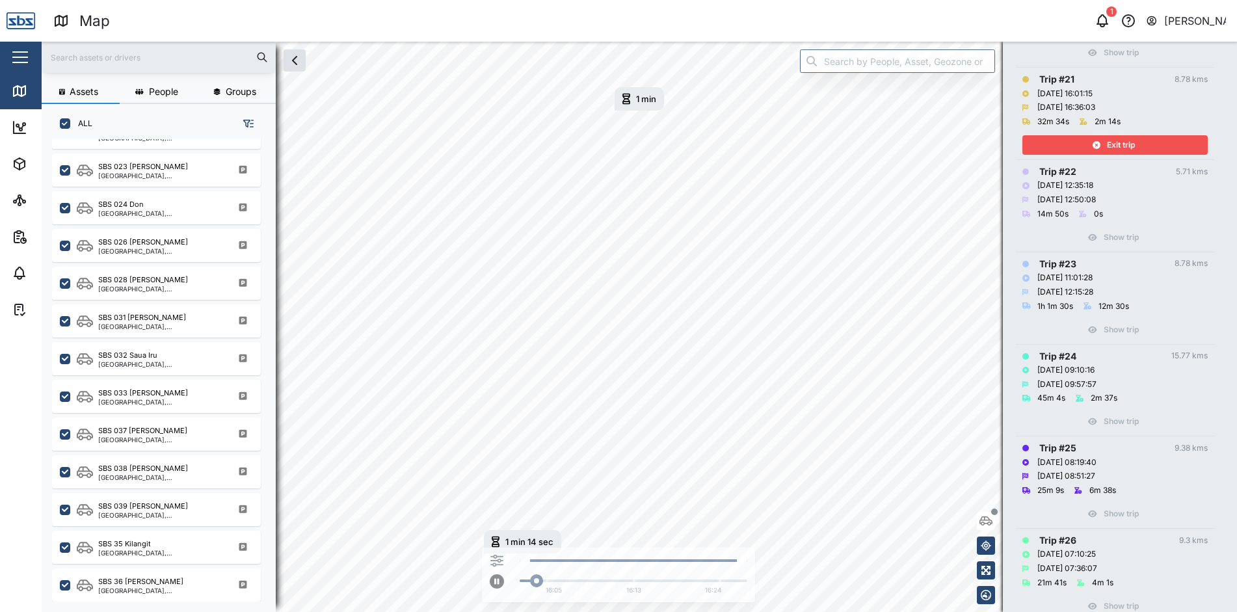
scroll to position [2147, 0]
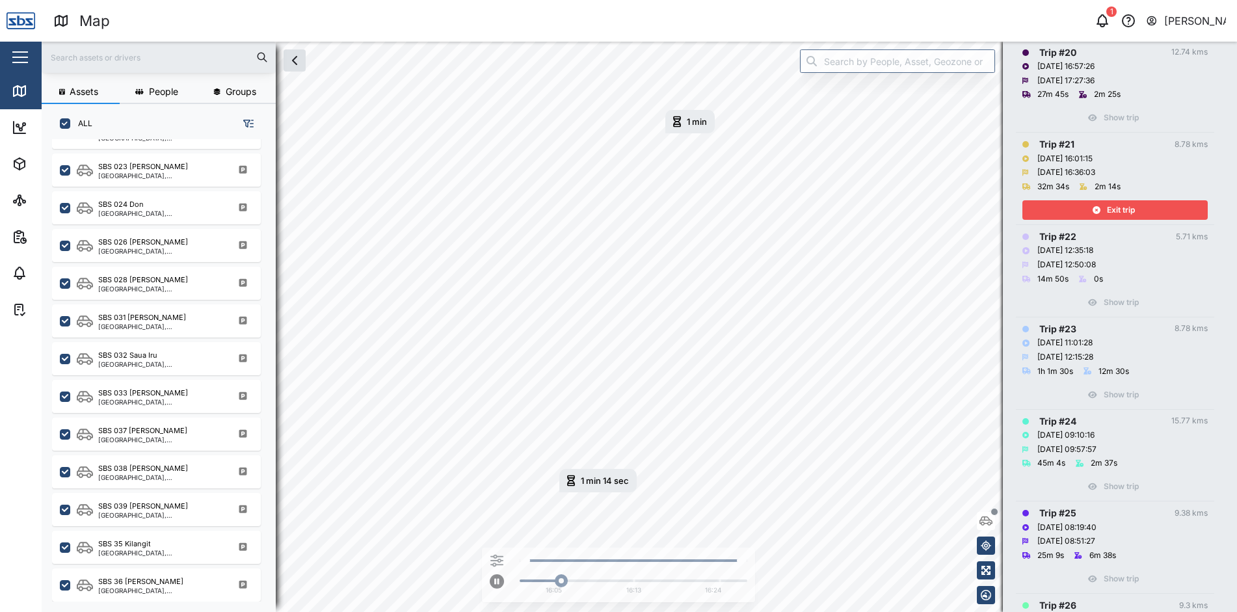
click at [1103, 204] on div "Exit trip" at bounding box center [1113, 210] width 169 height 18
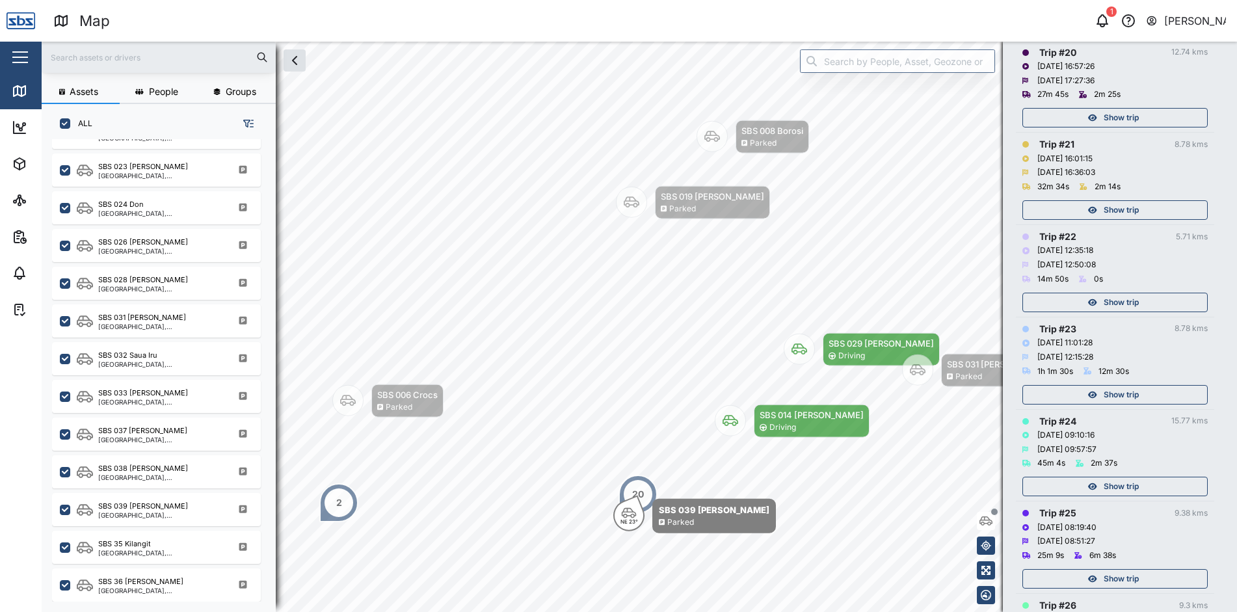
click at [1116, 118] on span "Show trip" at bounding box center [1121, 118] width 35 height 18
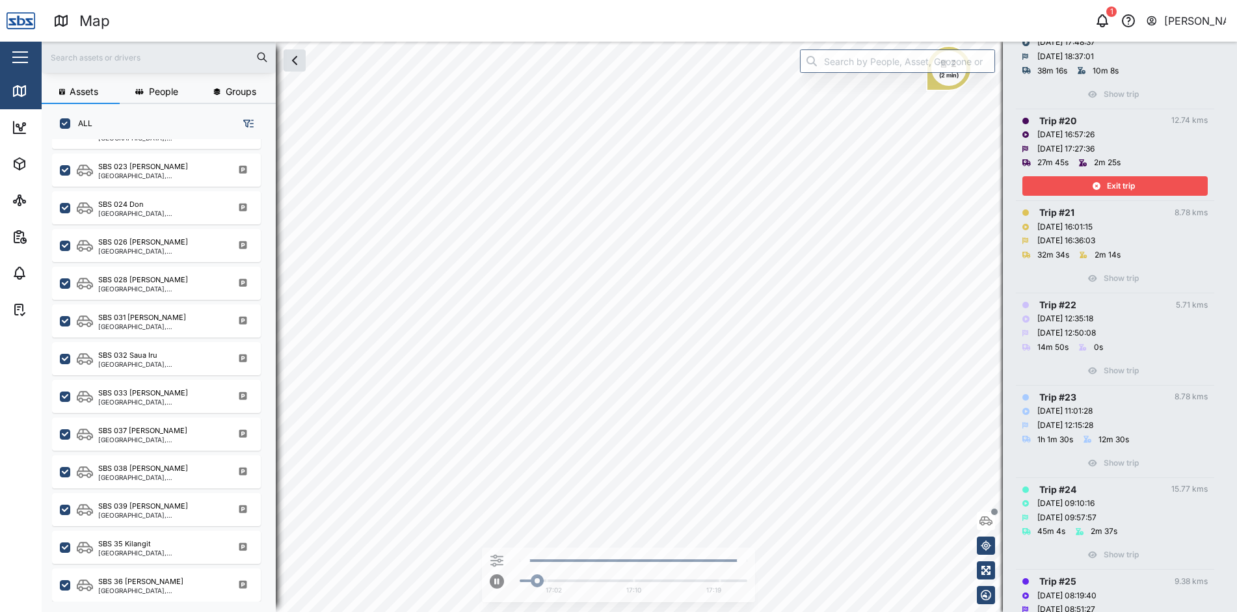
scroll to position [2082, 0]
click at [1123, 183] on span "Exit trip" at bounding box center [1121, 183] width 28 height 18
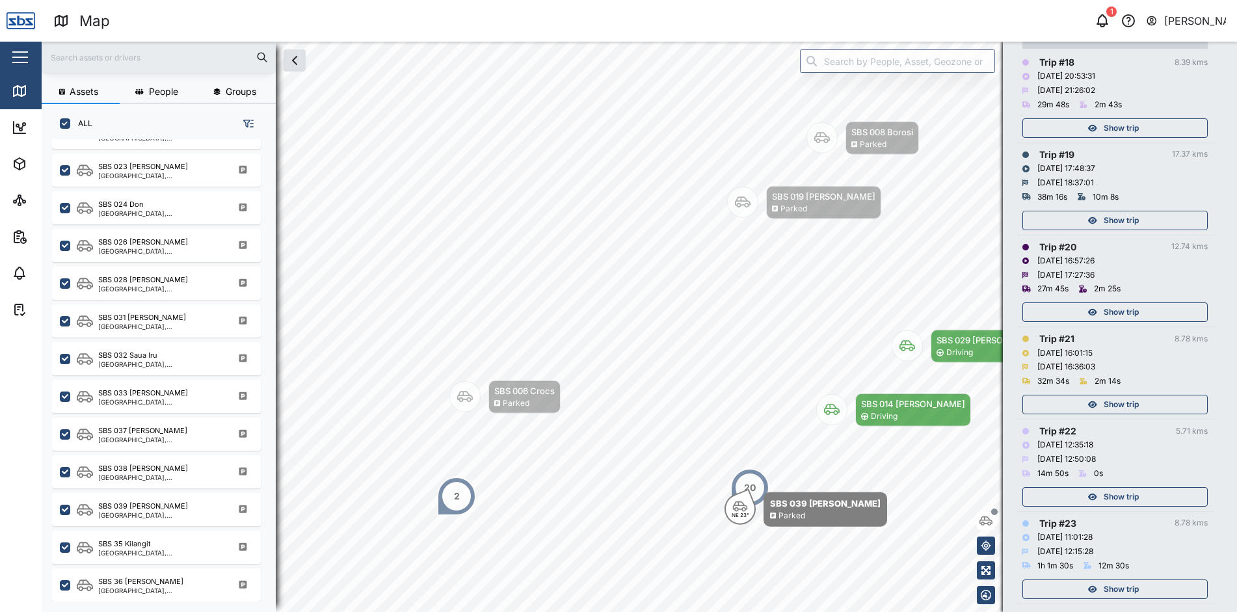
scroll to position [1952, 0]
click at [1121, 220] on span "Show trip" at bounding box center [1121, 221] width 35 height 18
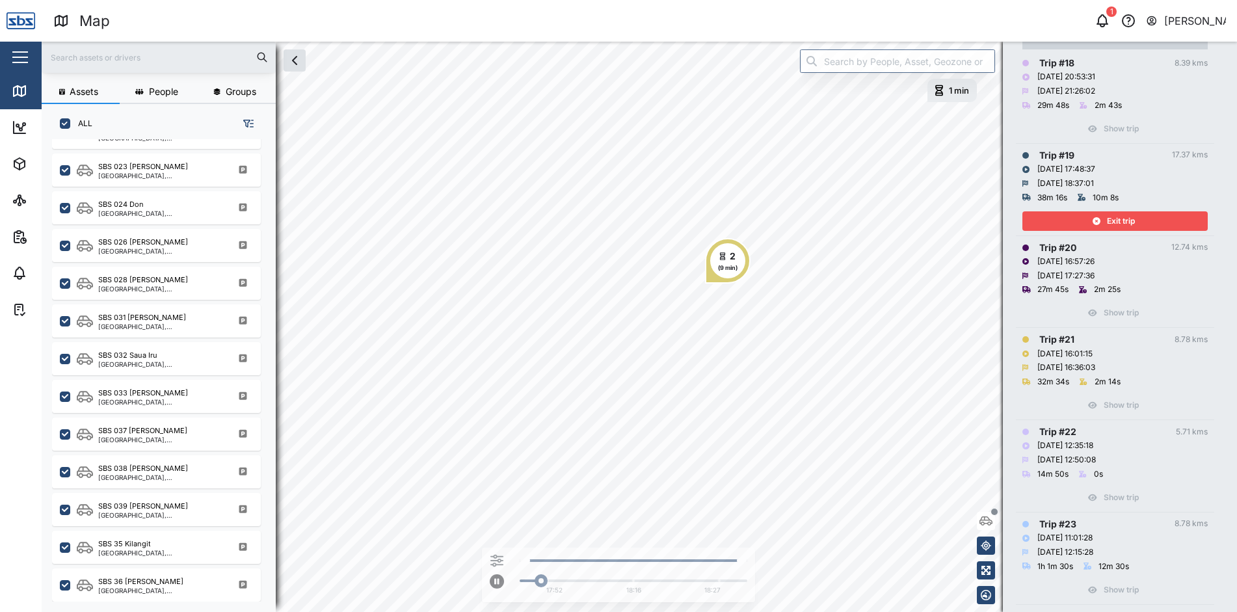
click at [1121, 220] on span "Exit trip" at bounding box center [1121, 221] width 28 height 18
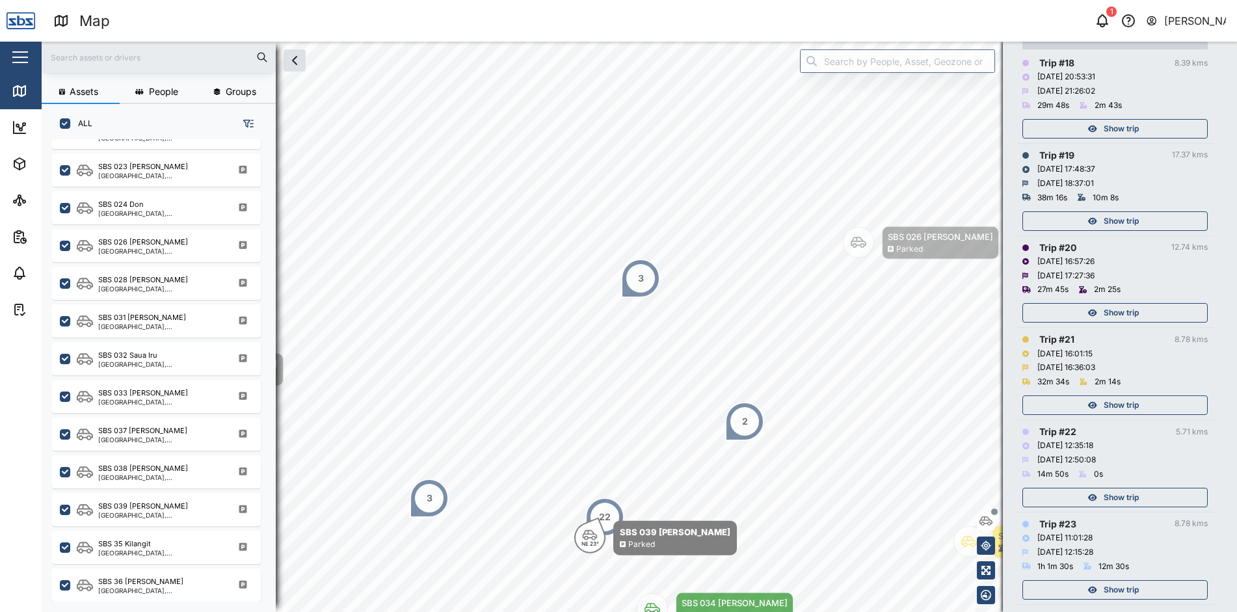
click at [1125, 129] on span "Show trip" at bounding box center [1121, 129] width 35 height 18
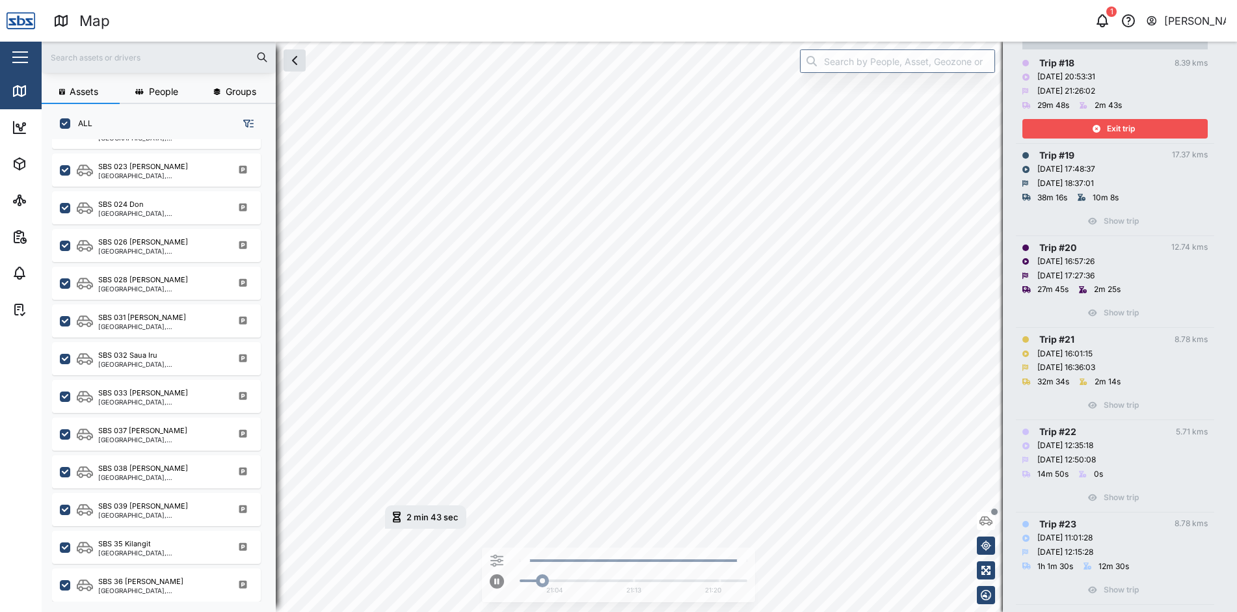
click at [1125, 129] on span "Exit trip" at bounding box center [1121, 129] width 28 height 18
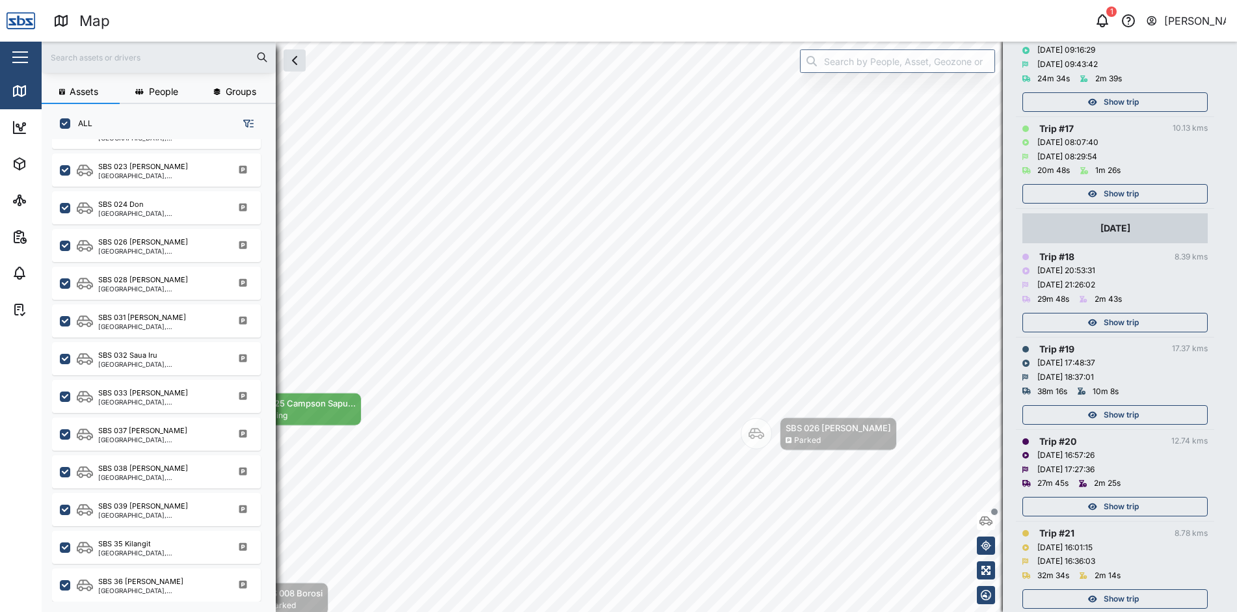
scroll to position [1756, 0]
click at [1122, 191] on span "Show trip" at bounding box center [1121, 195] width 35 height 18
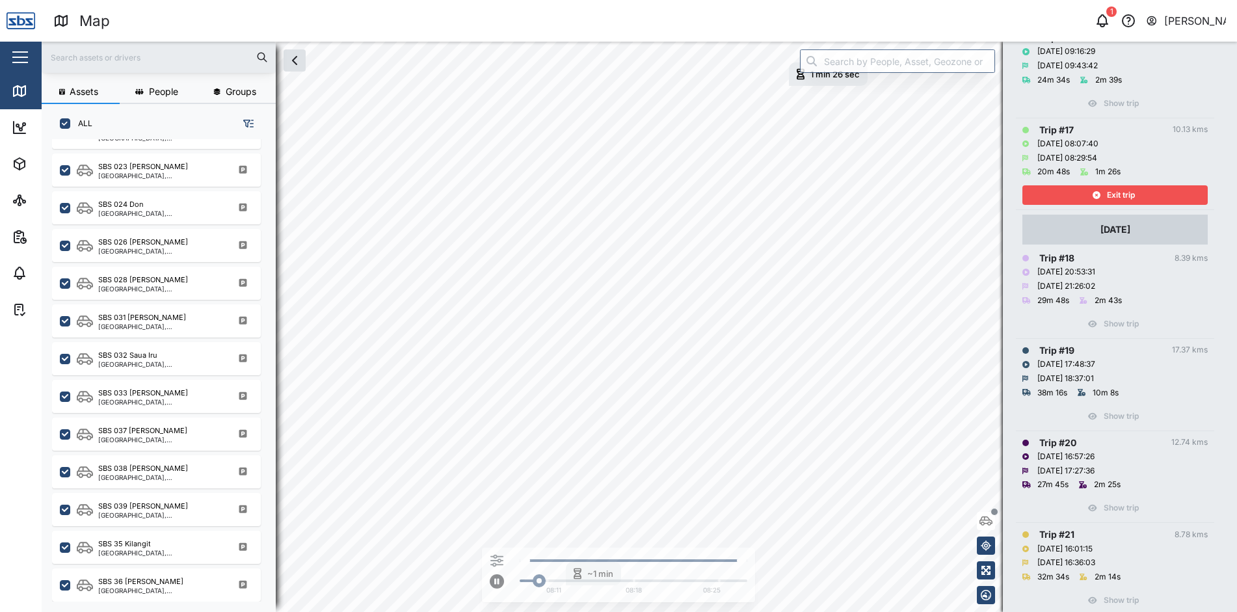
click at [1122, 191] on span "Exit trip" at bounding box center [1121, 195] width 28 height 18
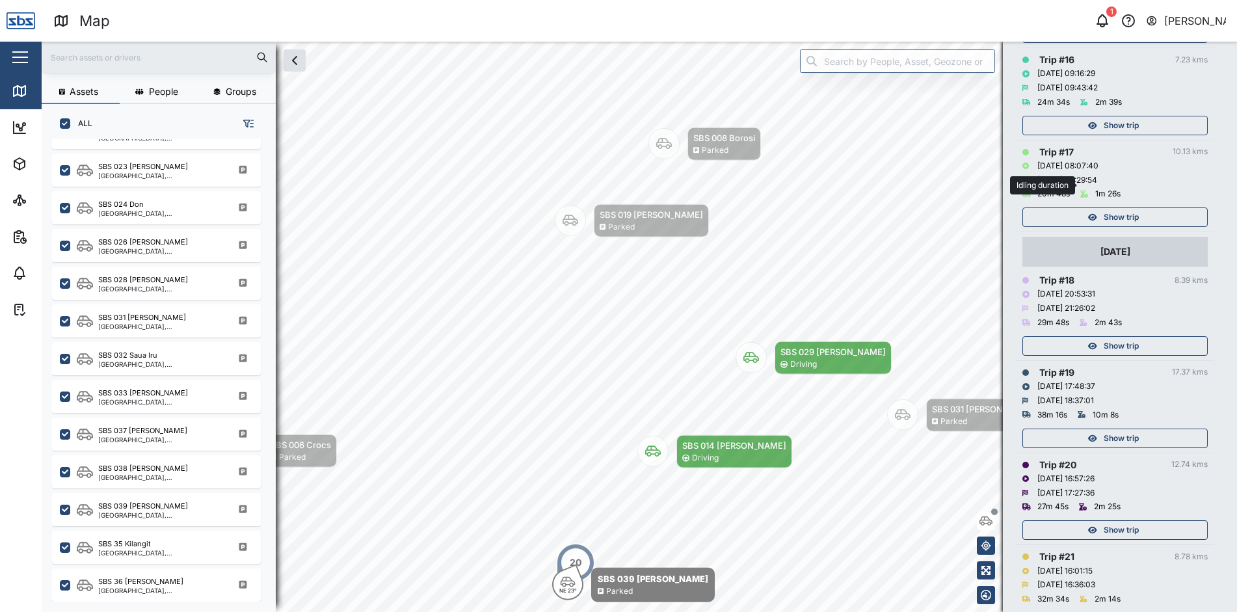
scroll to position [1691, 0]
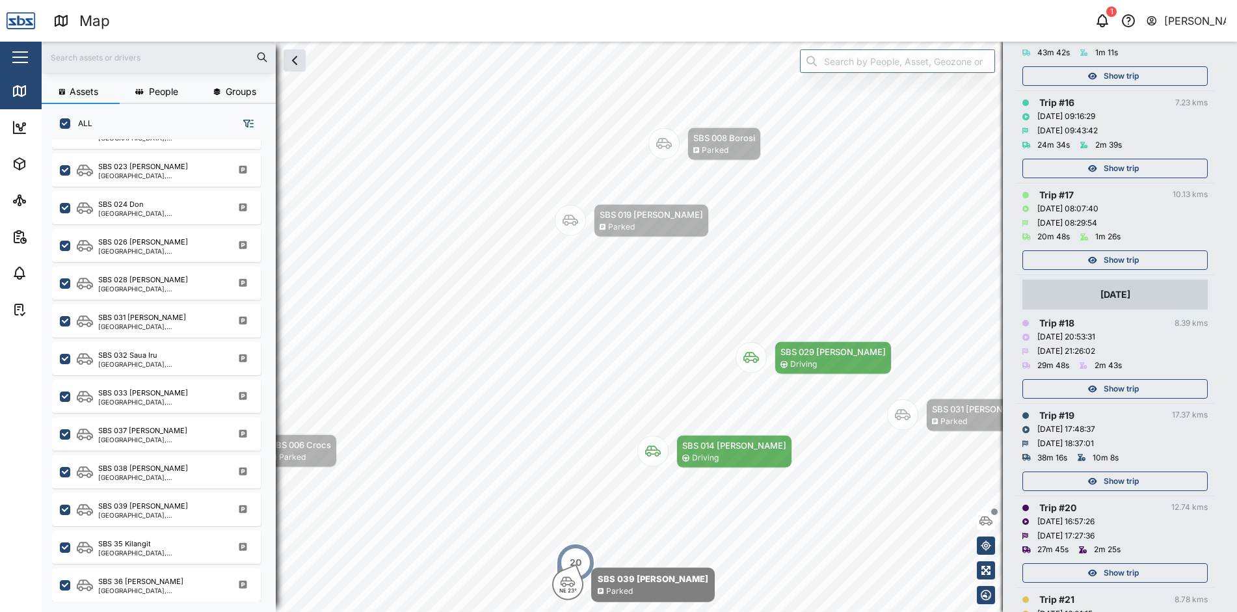
click at [1123, 168] on span "Show trip" at bounding box center [1121, 168] width 35 height 18
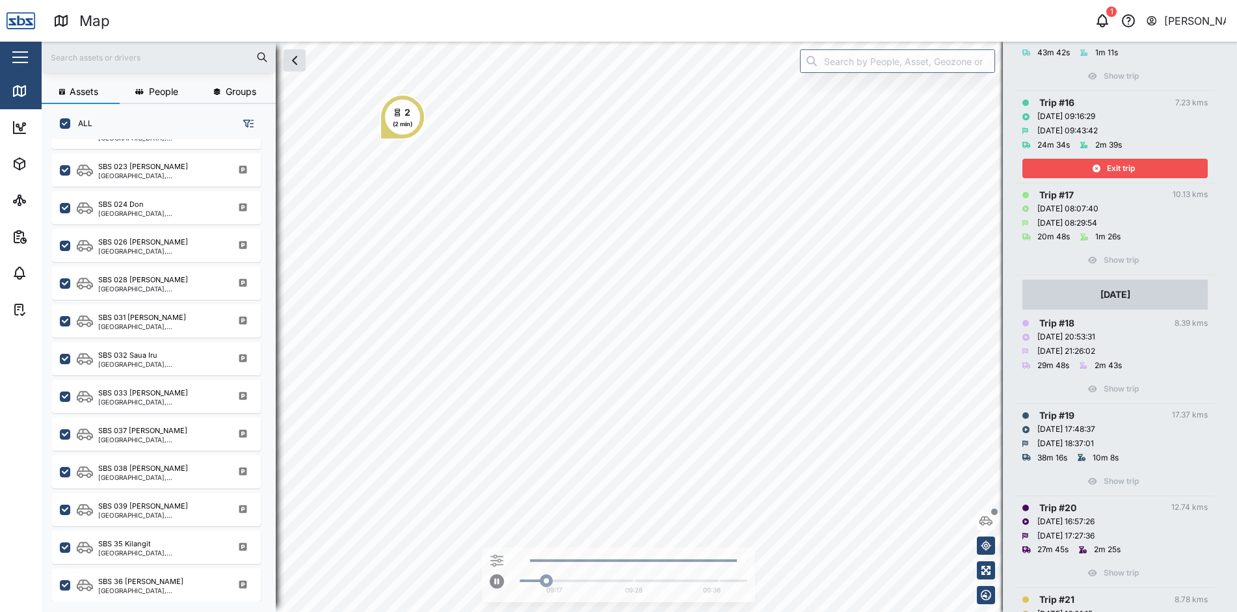
click at [1123, 168] on span "Exit trip" at bounding box center [1121, 168] width 28 height 18
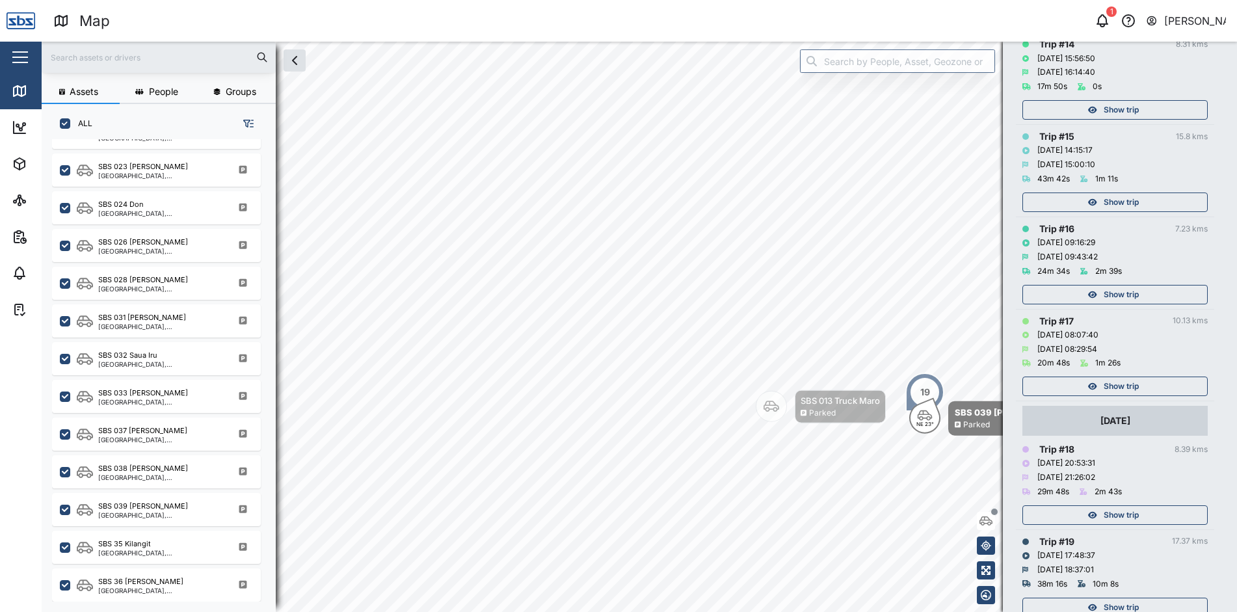
scroll to position [1561, 0]
click at [1121, 205] on span "Show trip" at bounding box center [1121, 206] width 35 height 18
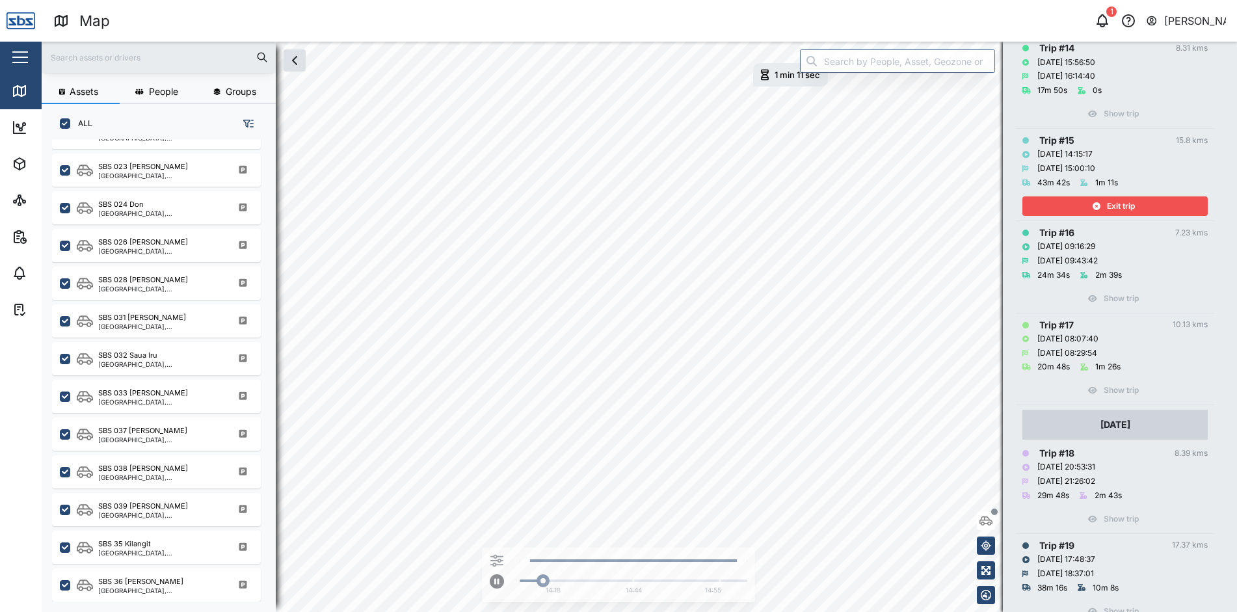
click at [1121, 205] on span "Exit trip" at bounding box center [1121, 206] width 28 height 18
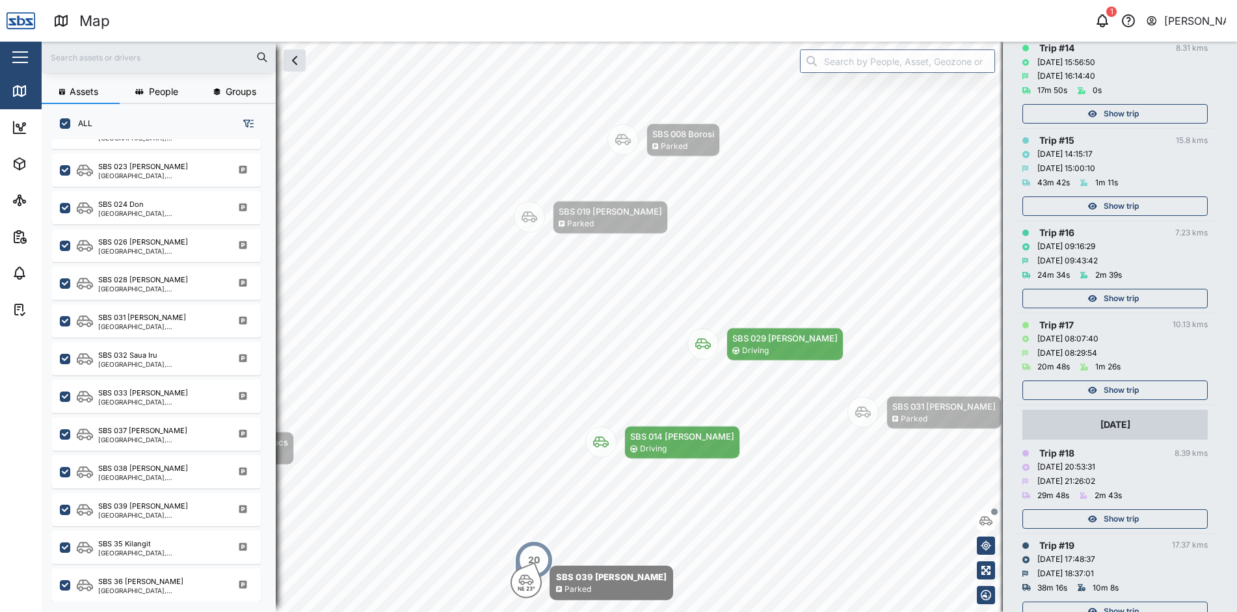
scroll to position [1496, 0]
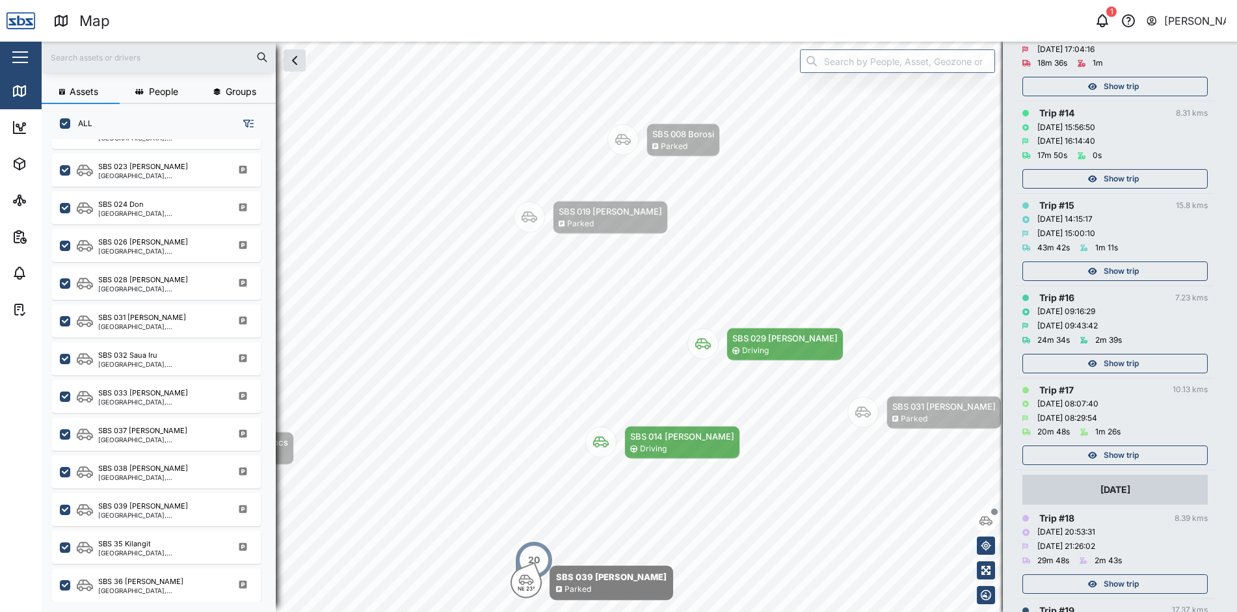
click at [1125, 178] on span "Show trip" at bounding box center [1121, 179] width 35 height 18
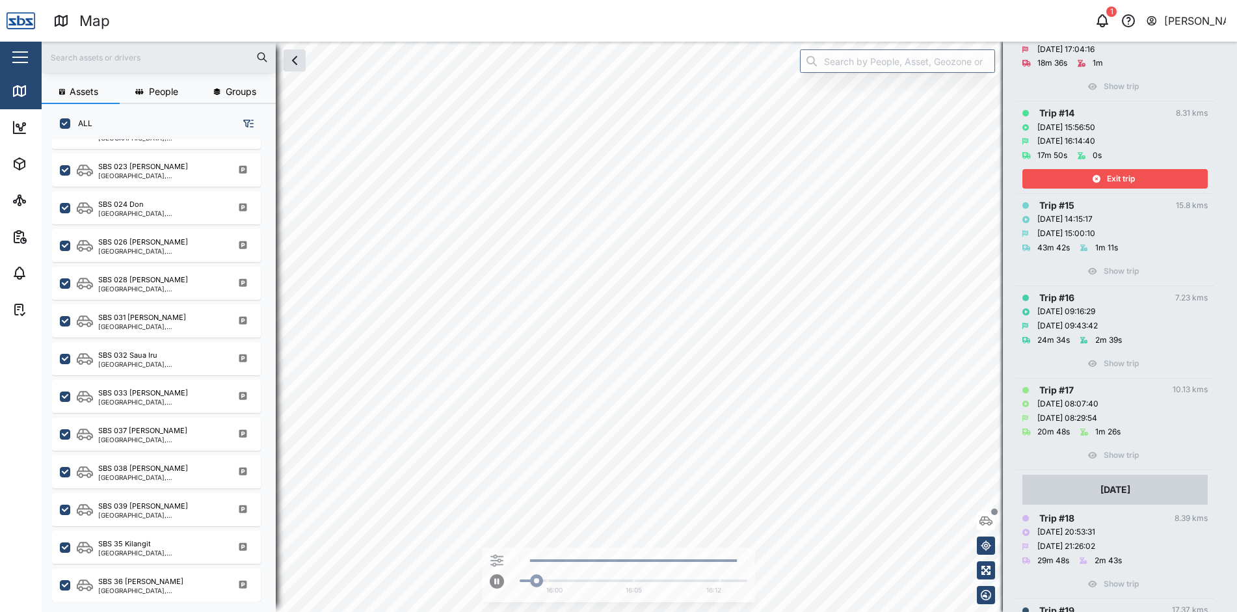
click at [1125, 178] on span "Exit trip" at bounding box center [1121, 179] width 28 height 18
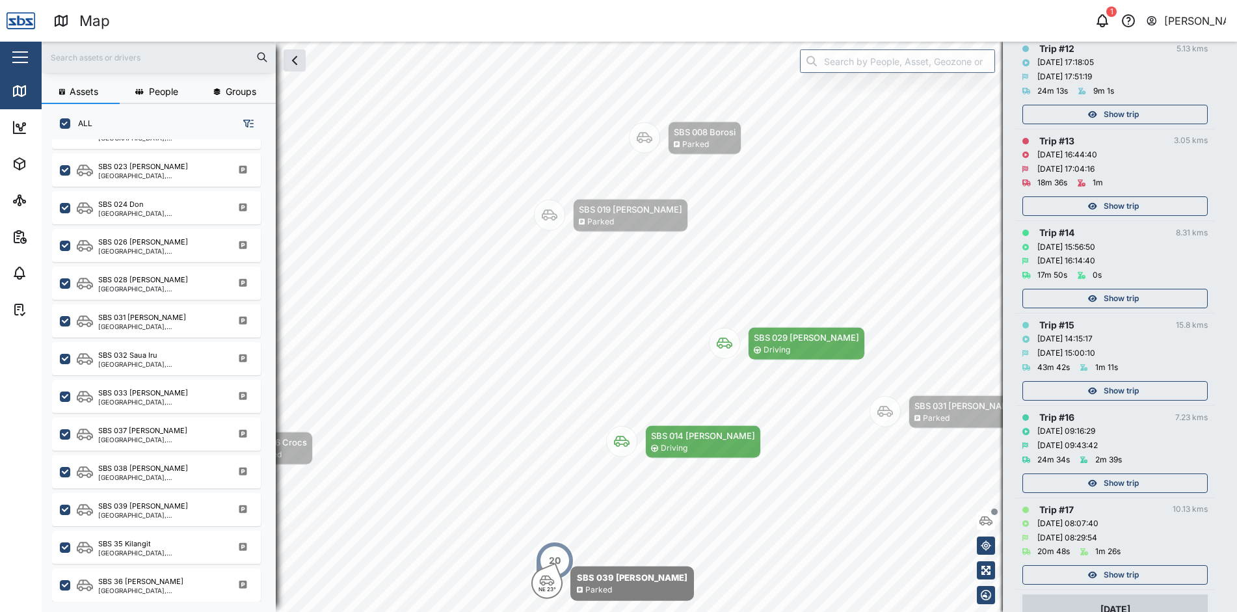
scroll to position [1366, 0]
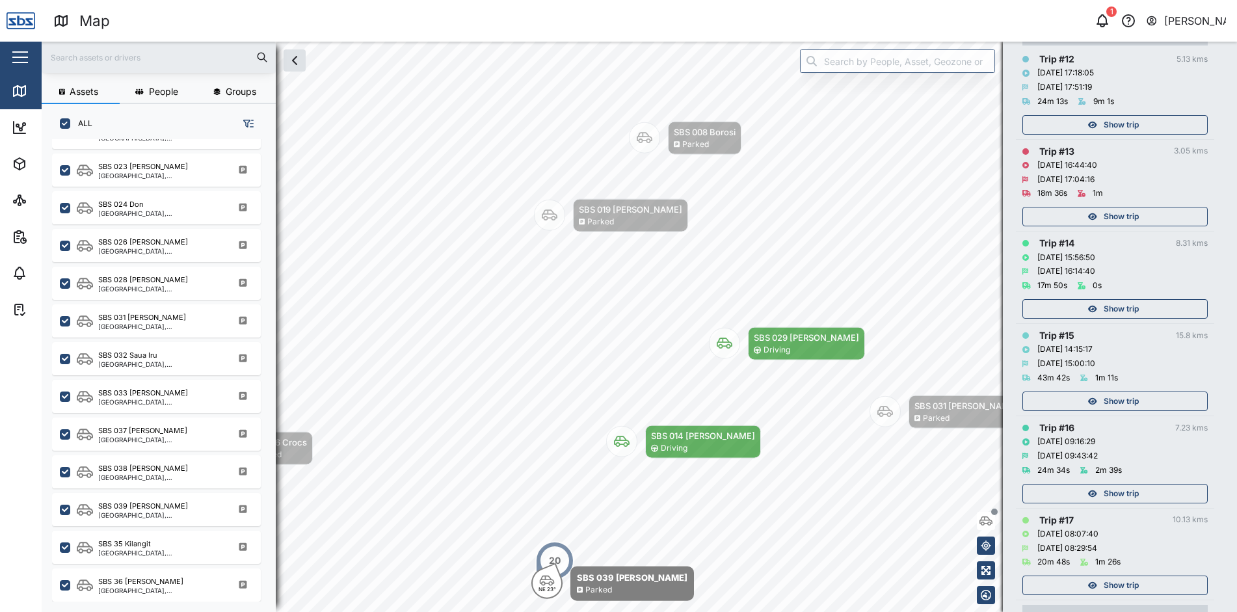
click at [1123, 211] on span "Show trip" at bounding box center [1121, 217] width 35 height 18
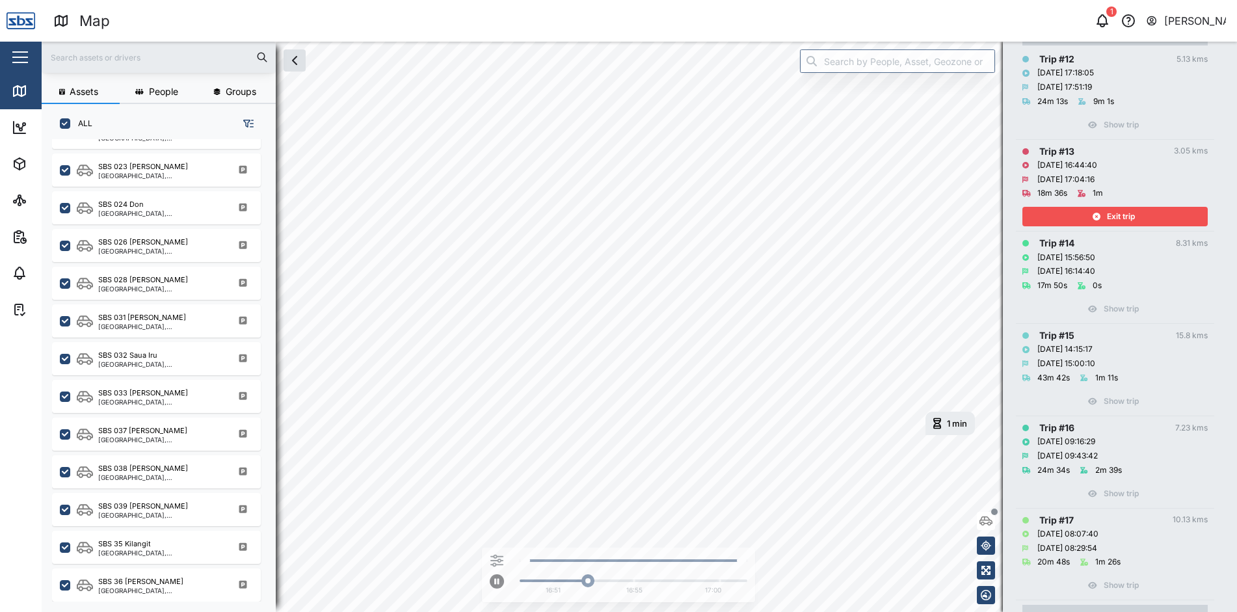
click at [1123, 211] on span "Exit trip" at bounding box center [1121, 217] width 28 height 18
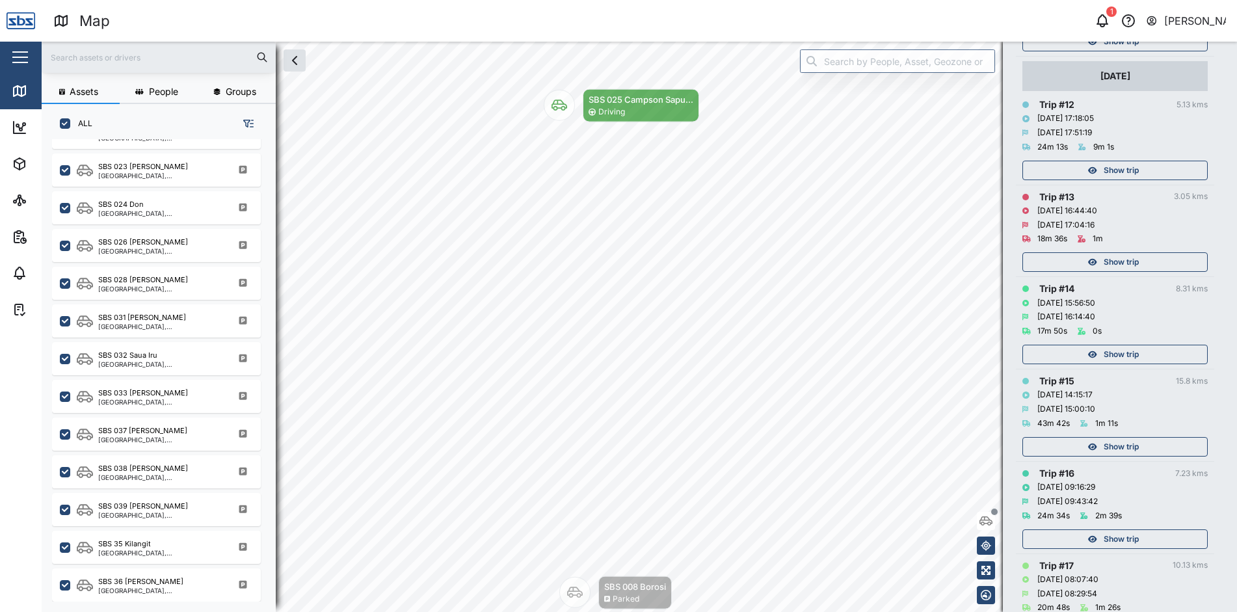
scroll to position [1301, 0]
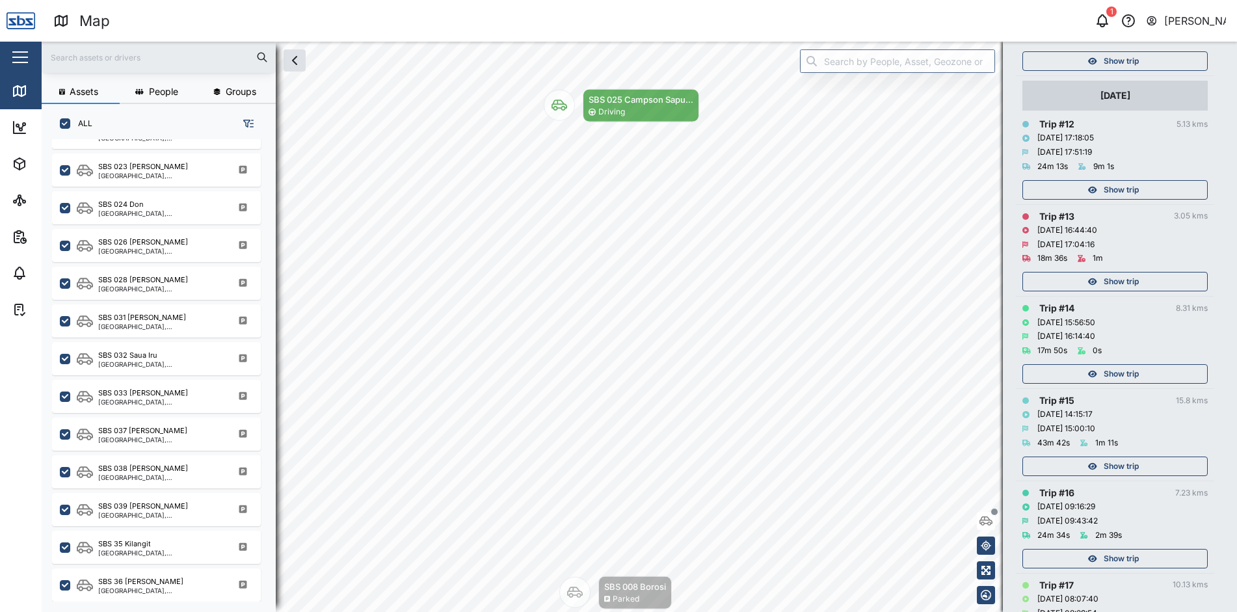
click at [1123, 195] on span "Show trip" at bounding box center [1121, 190] width 35 height 18
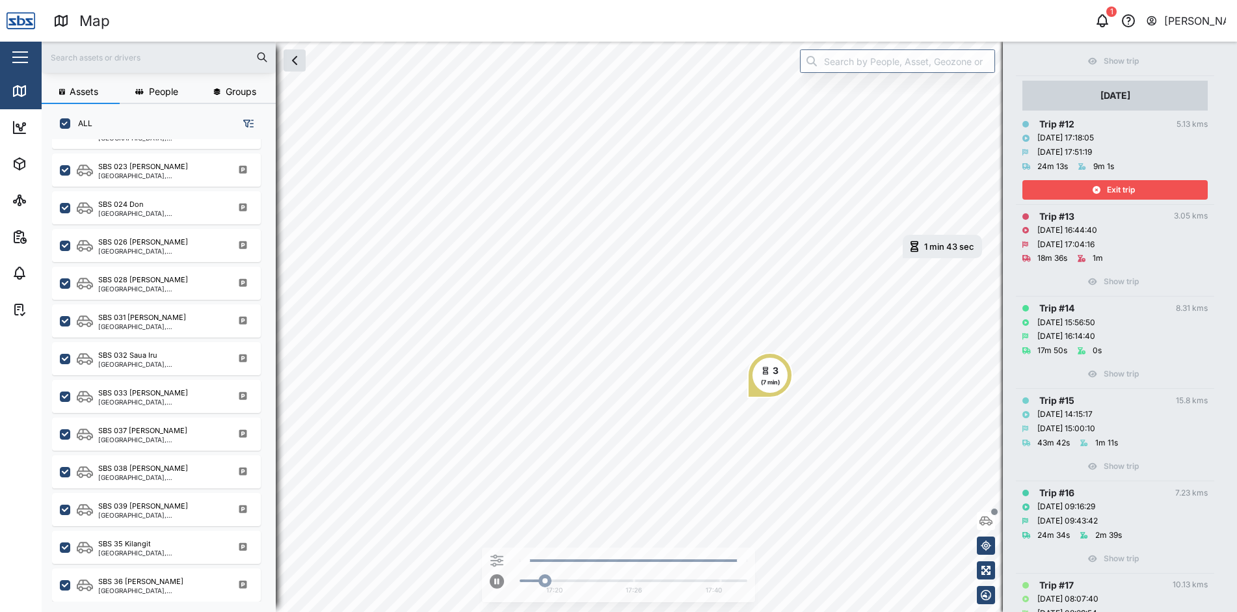
click at [1123, 195] on span "Exit trip" at bounding box center [1121, 190] width 28 height 18
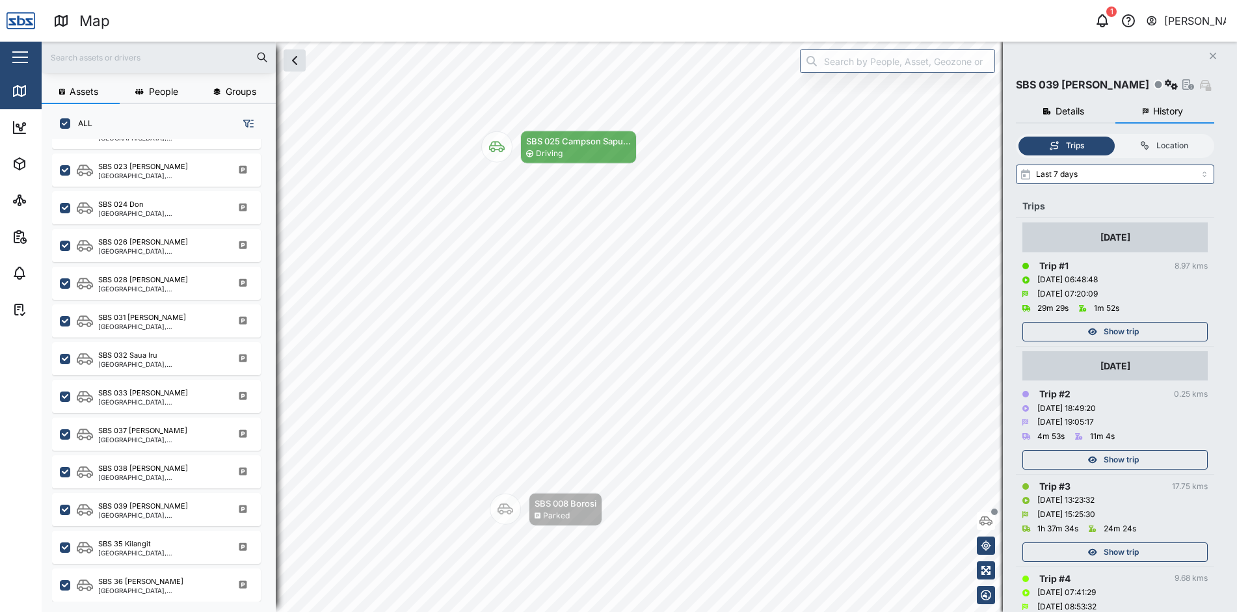
click at [1164, 142] on div "Location" at bounding box center [1173, 146] width 32 height 12
click at [1116, 137] on input "Location" at bounding box center [1116, 137] width 0 height 0
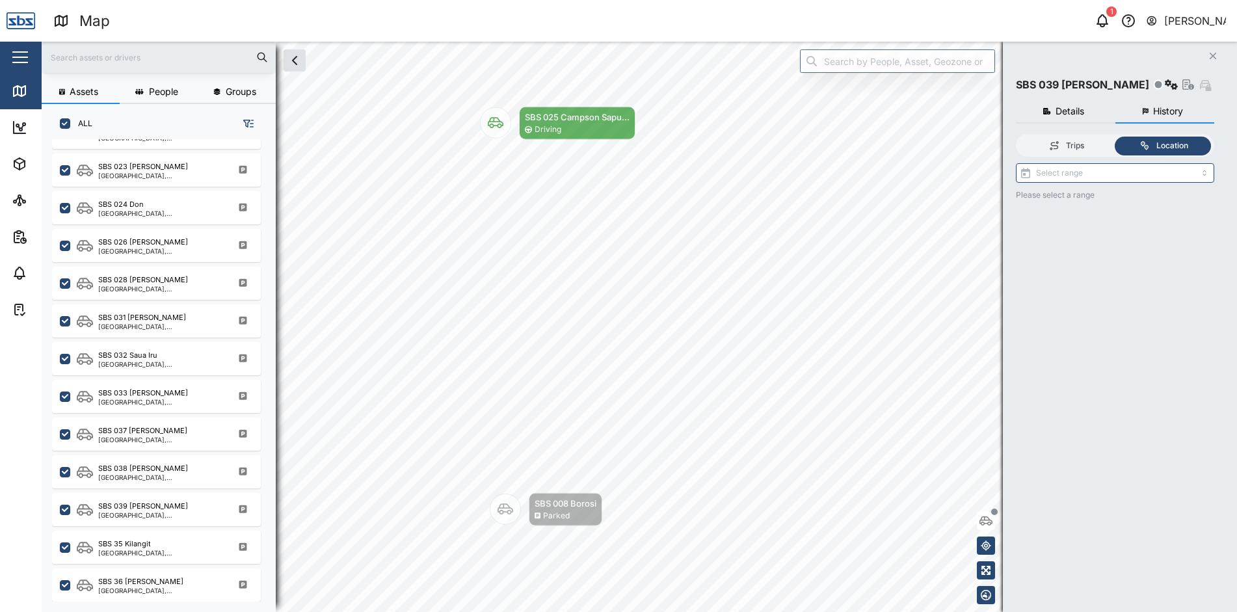
click at [1092, 149] on div "Trips" at bounding box center [1066, 146] width 83 height 12
click at [1019, 137] on input "Trips" at bounding box center [1019, 137] width 0 height 0
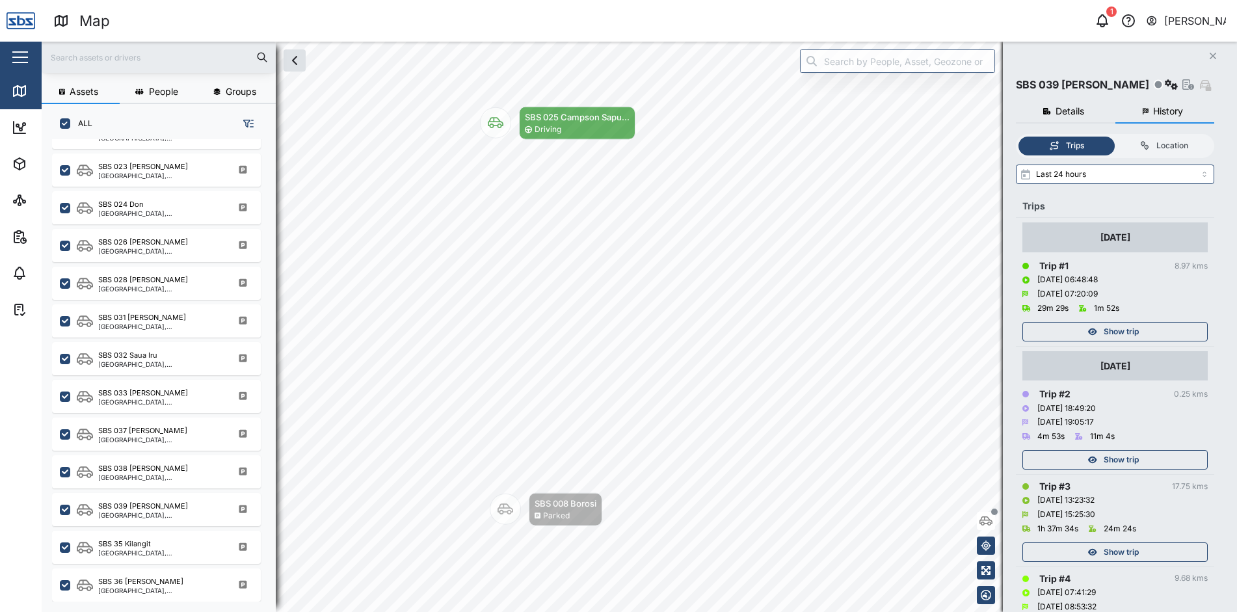
click at [1211, 57] on icon "Close" at bounding box center [1213, 56] width 8 height 10
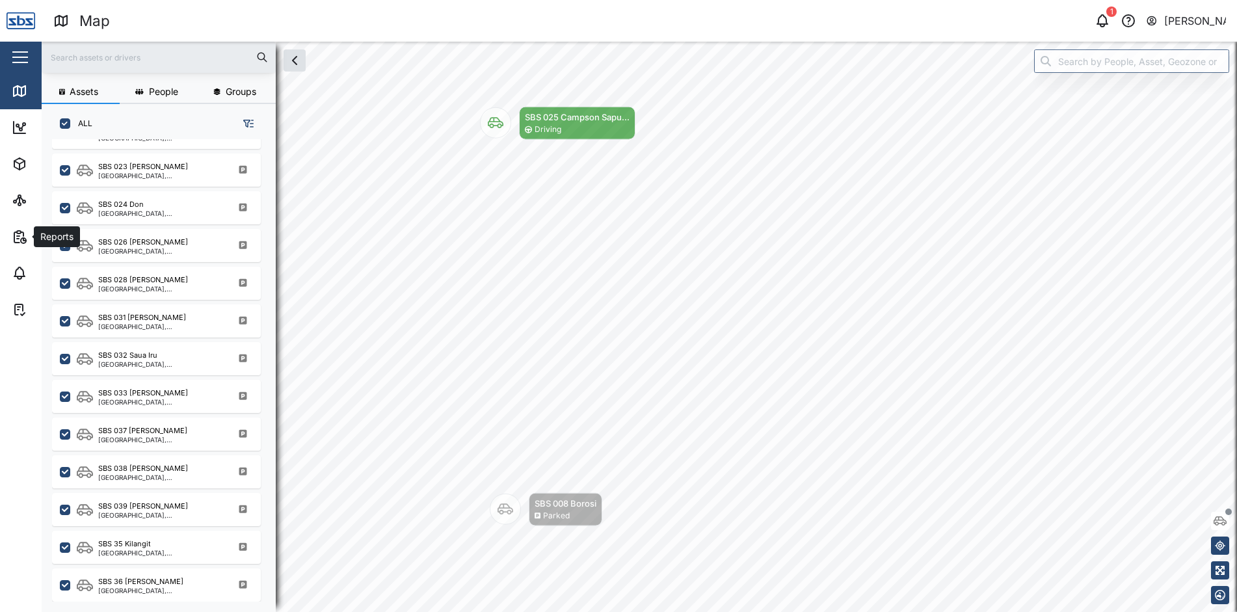
click at [24, 232] on icon "button" at bounding box center [20, 237] width 16 height 16
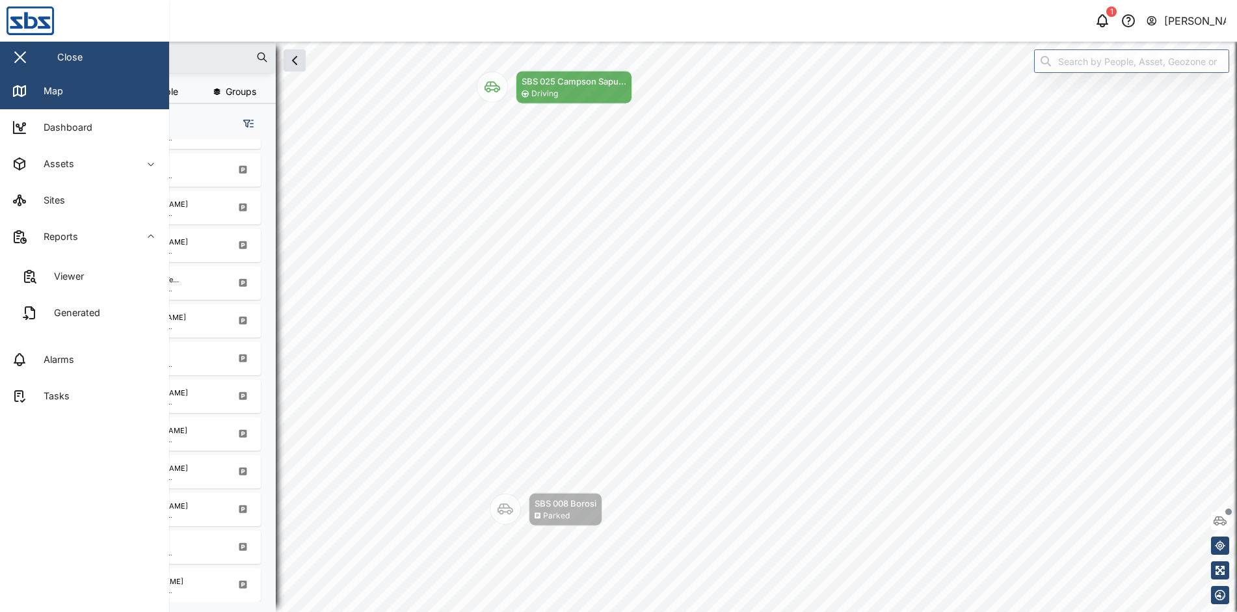
click at [109, 315] on link "Generated" at bounding box center [84, 313] width 148 height 36
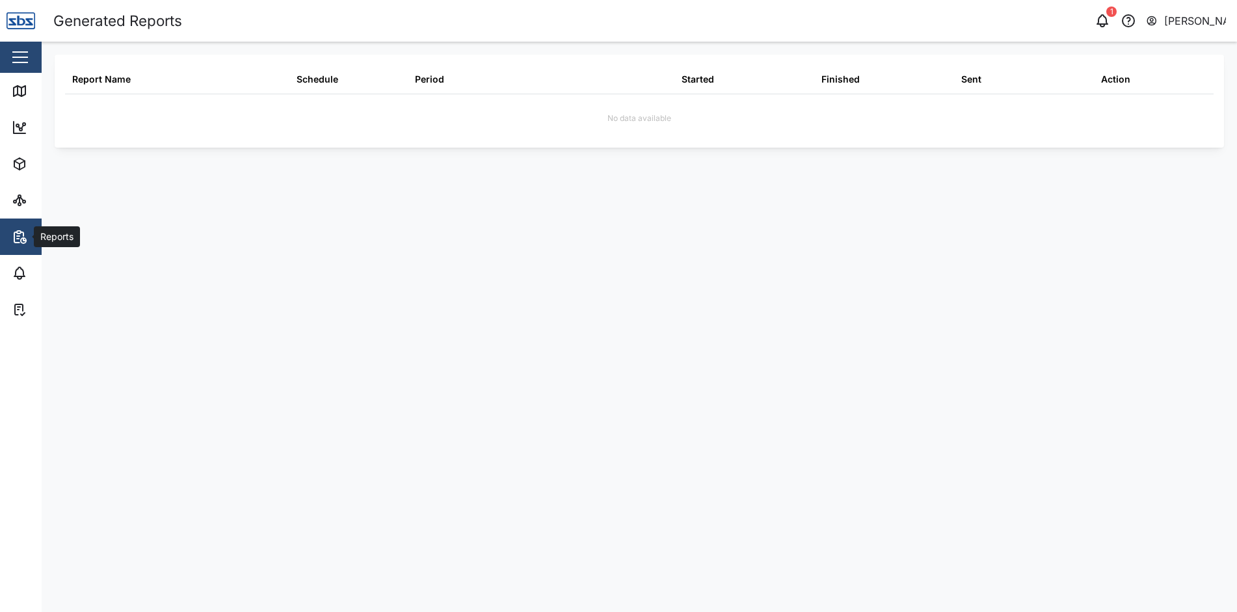
click at [16, 235] on icon "button" at bounding box center [20, 237] width 16 height 16
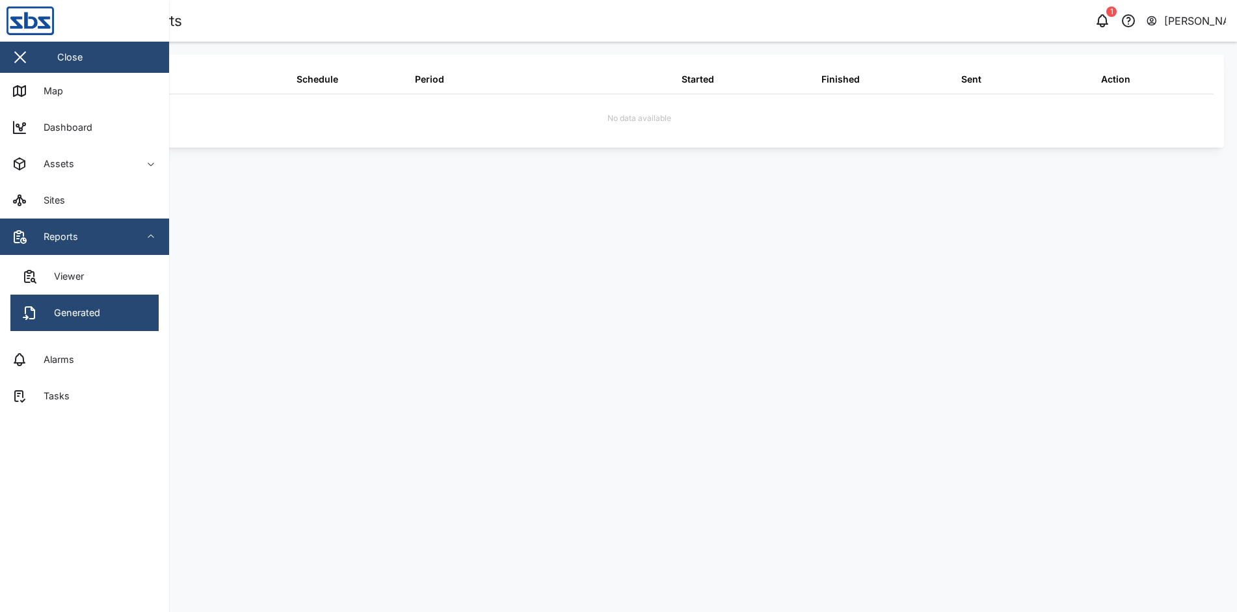
click at [148, 235] on icon "button" at bounding box center [151, 237] width 10 height 10
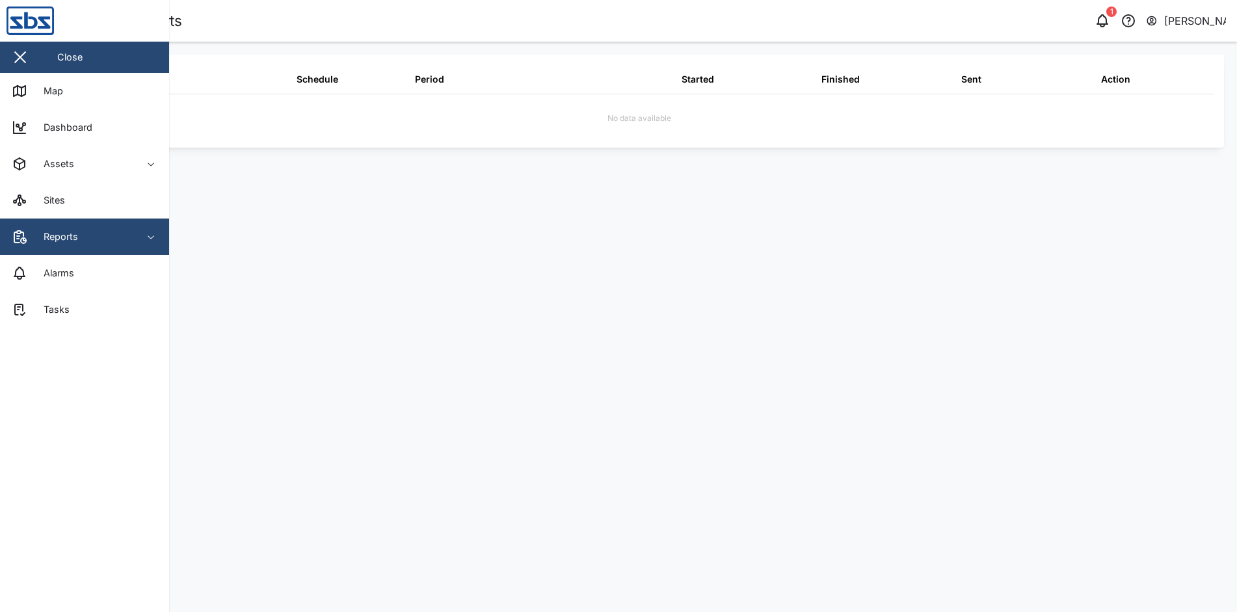
click at [148, 235] on icon "button" at bounding box center [151, 237] width 10 height 10
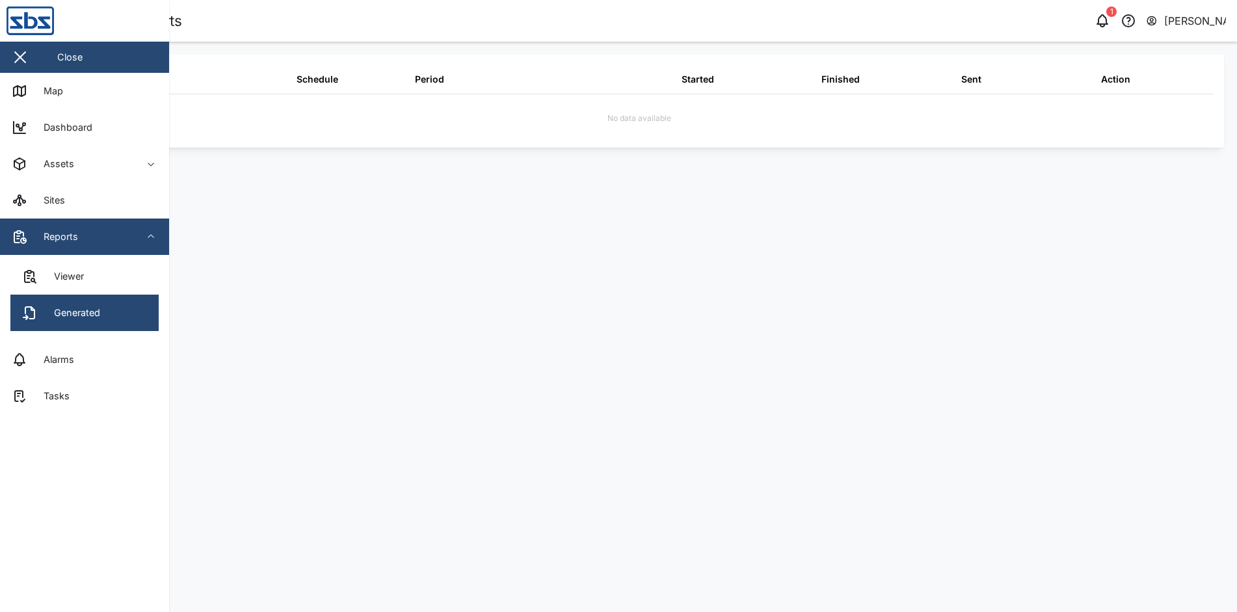
click at [95, 275] on link "Viewer" at bounding box center [84, 276] width 148 height 36
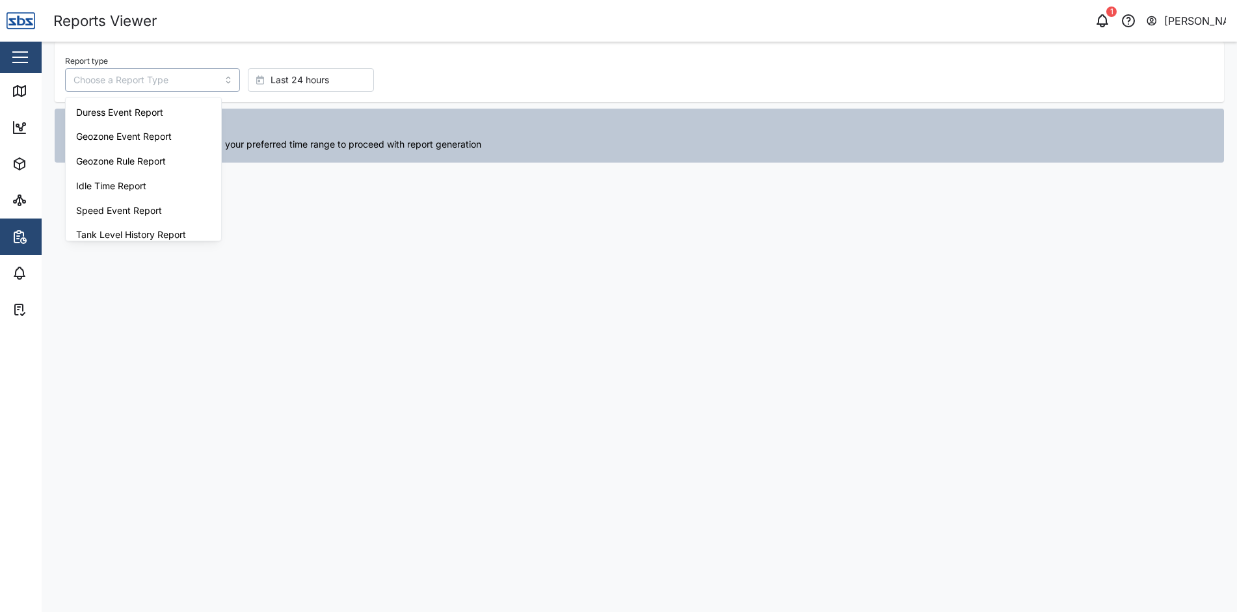
click at [211, 80] on input "Report type" at bounding box center [152, 79] width 175 height 23
click at [210, 80] on input "Report type" at bounding box center [152, 79] width 175 height 23
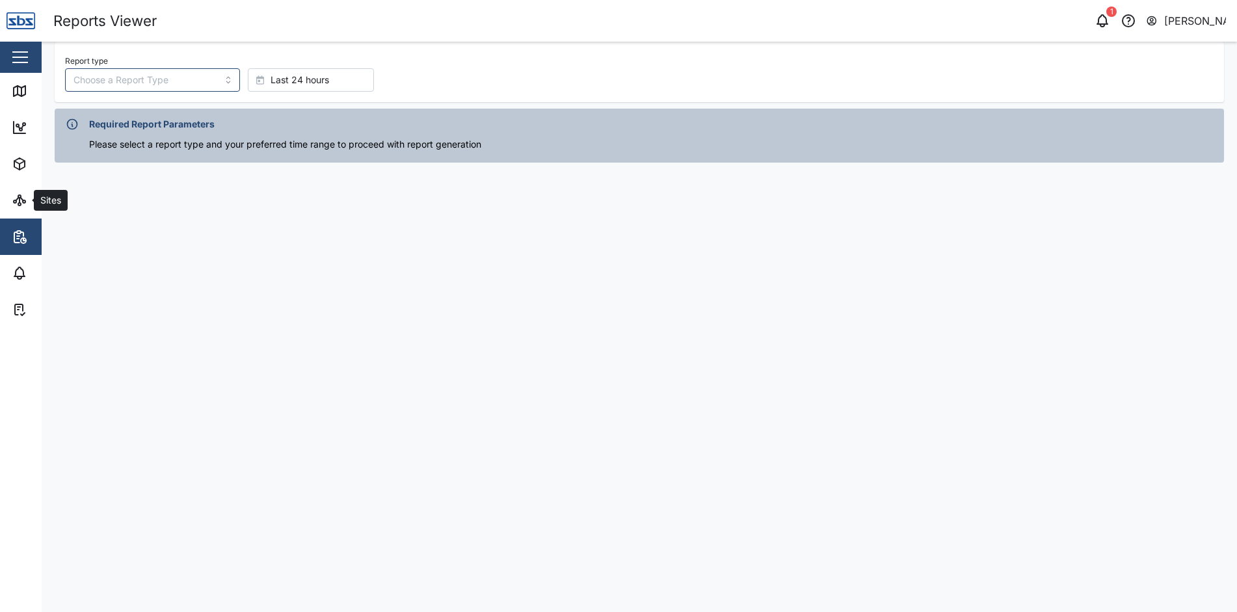
click at [15, 199] on icon at bounding box center [20, 201] width 16 height 16
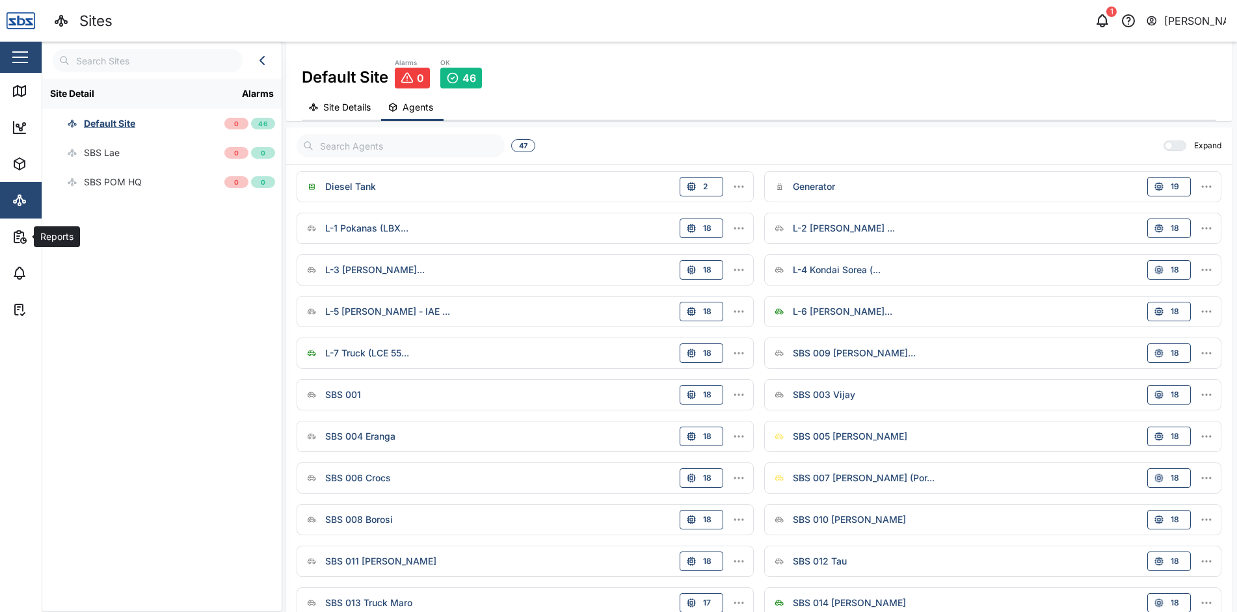
click at [20, 235] on icon "button" at bounding box center [20, 237] width 16 height 16
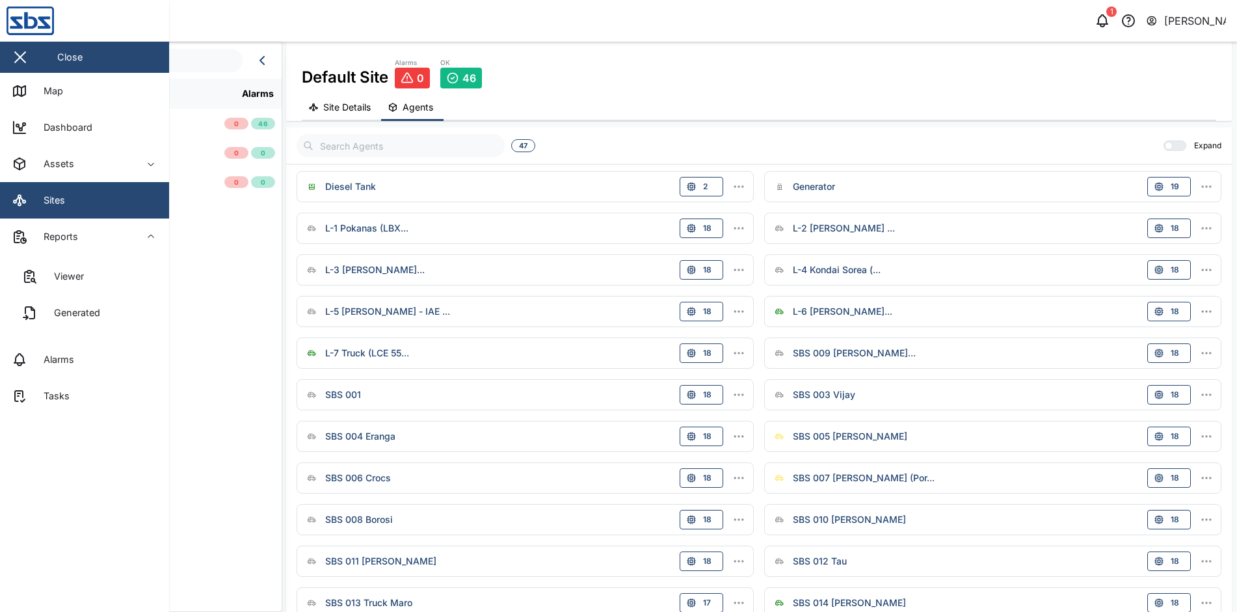
click at [73, 304] on link "Generated" at bounding box center [84, 313] width 148 height 36
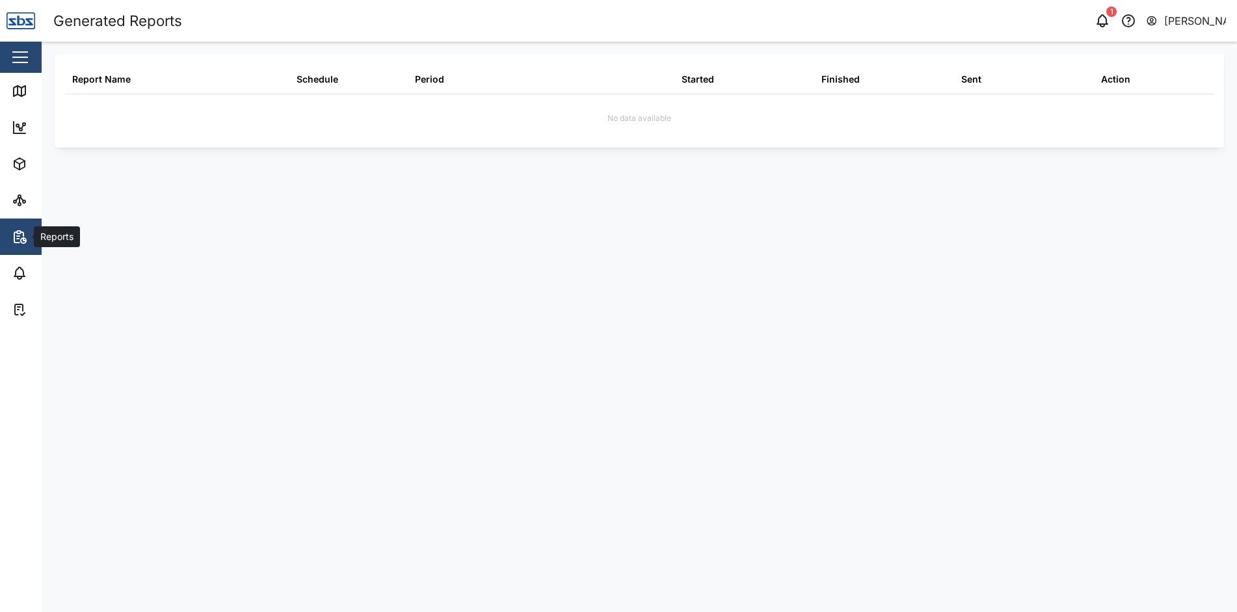
click at [15, 236] on icon "button" at bounding box center [16, 237] width 5 height 10
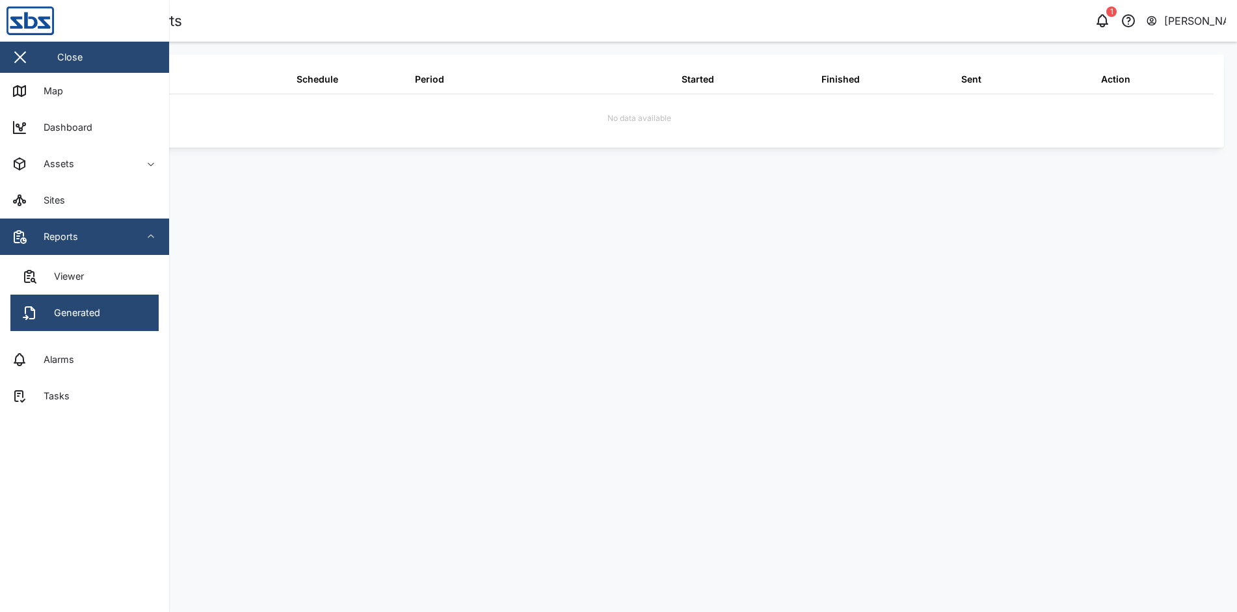
click at [62, 280] on div "Viewer" at bounding box center [64, 276] width 40 height 14
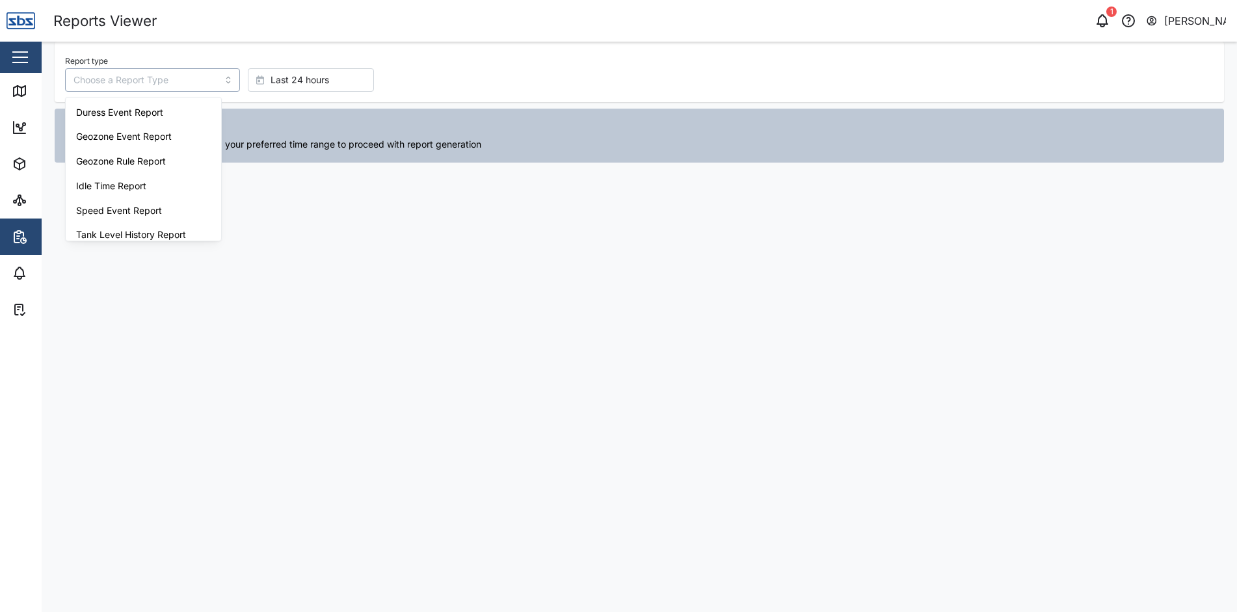
click at [211, 84] on input "Report type" at bounding box center [152, 79] width 175 height 23
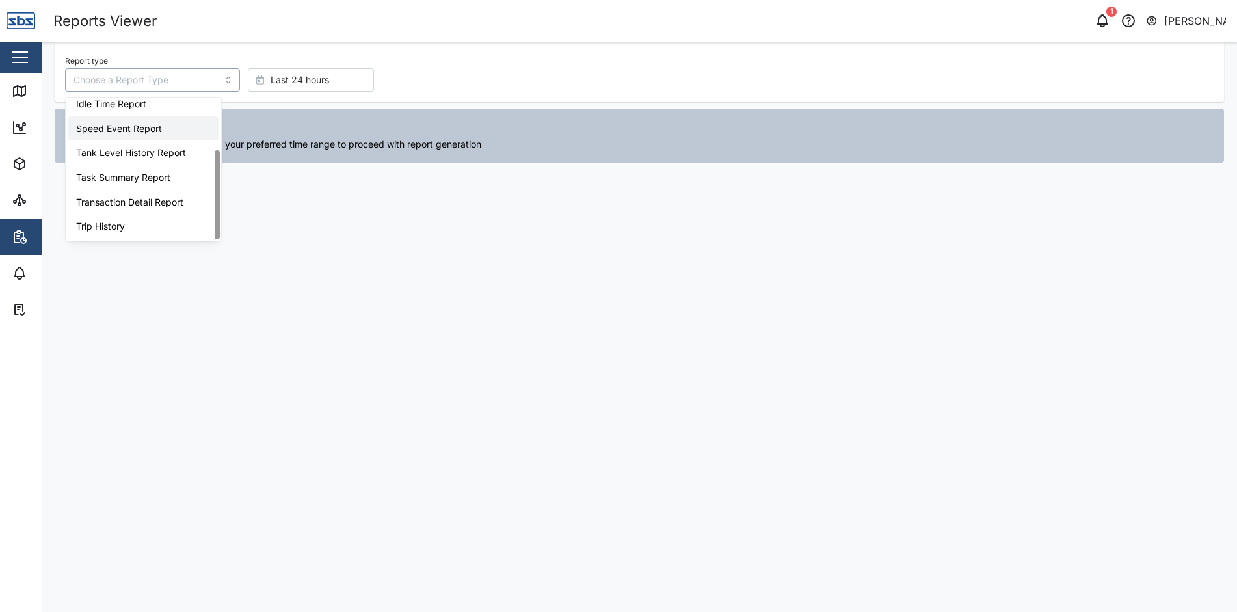
scroll to position [83, 0]
type input "Trip History"
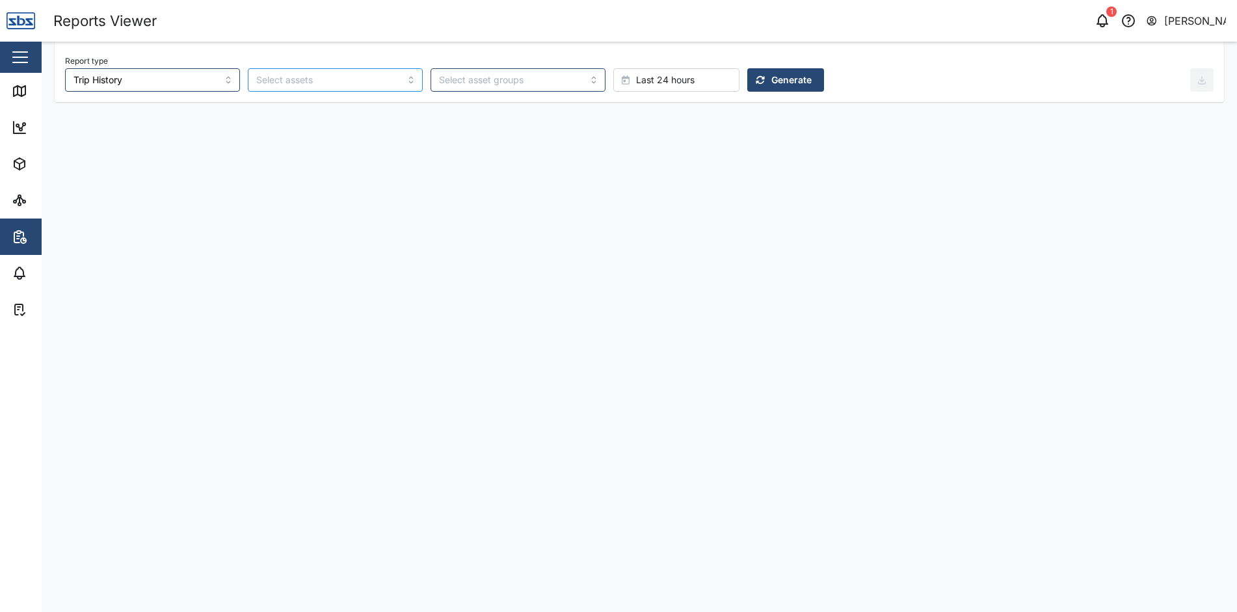
click at [371, 77] on div at bounding box center [335, 79] width 175 height 23
click at [373, 81] on div at bounding box center [335, 79] width 175 height 23
type input "SBS 039"
click at [652, 80] on div "Last 24 hours" at bounding box center [674, 80] width 105 height 22
click at [611, 237] on span "Last 7 days" at bounding box center [605, 241] width 51 height 23
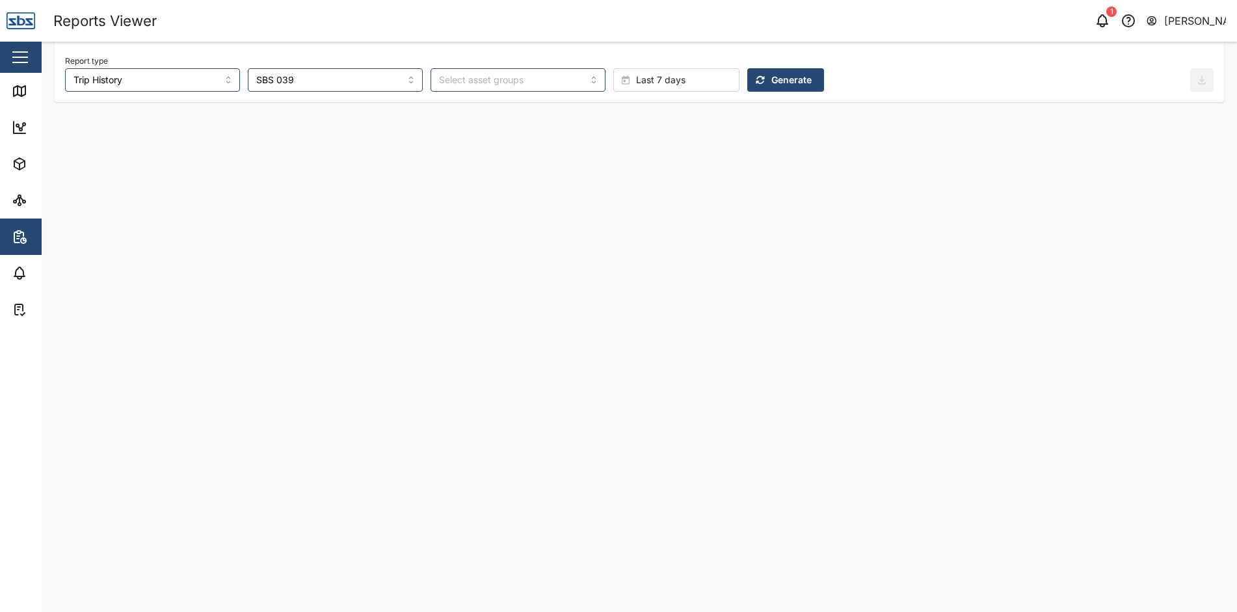
click at [772, 78] on span "Generate" at bounding box center [792, 80] width 40 height 22
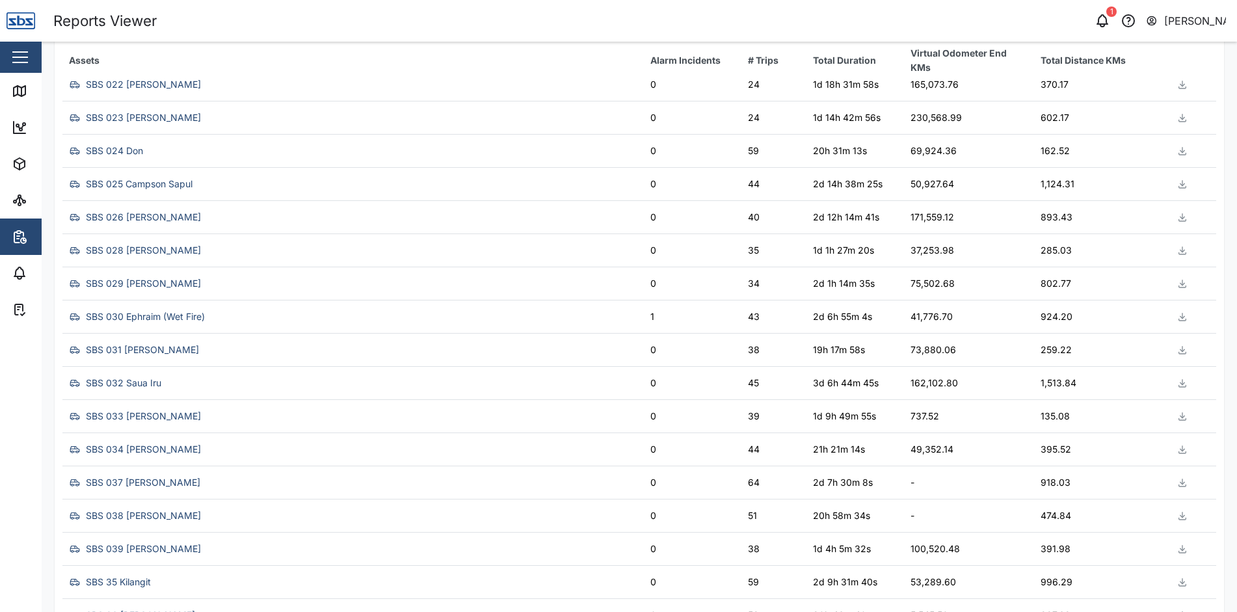
scroll to position [1005, 0]
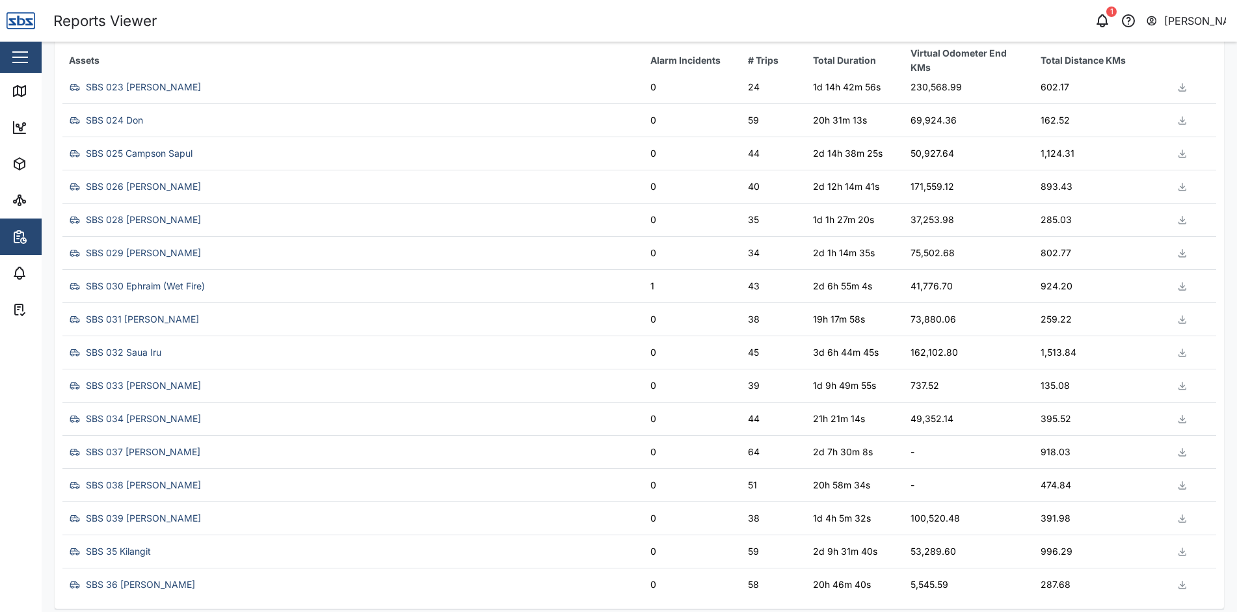
click at [1177, 522] on icon "button" at bounding box center [1182, 518] width 10 height 10
click at [1117, 448] on span "Download as XLS" at bounding box center [1123, 449] width 79 height 22
click at [25, 89] on icon at bounding box center [20, 91] width 12 height 10
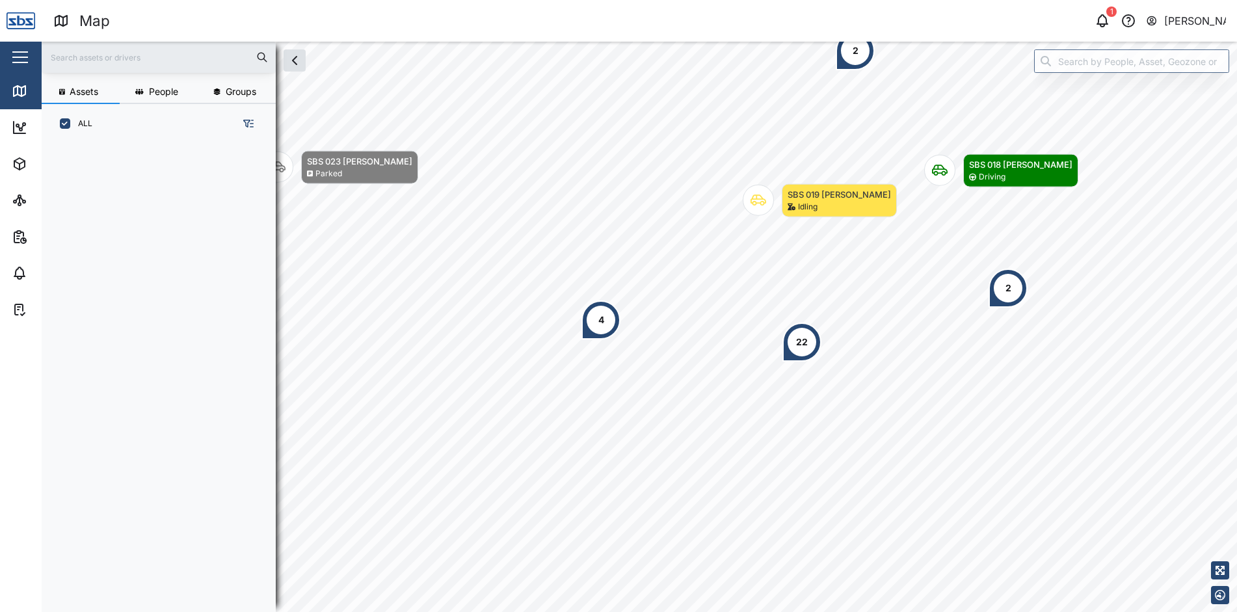
scroll to position [1273, 0]
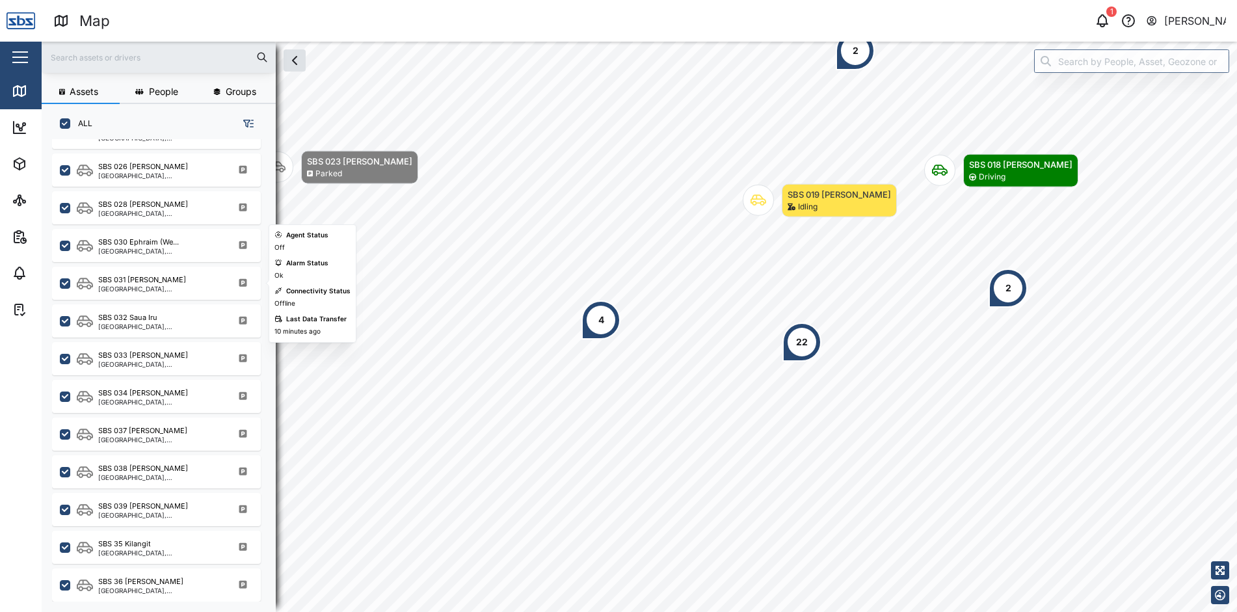
click at [165, 287] on div "[GEOGRAPHIC_DATA], [GEOGRAPHIC_DATA]" at bounding box center [160, 289] width 124 height 7
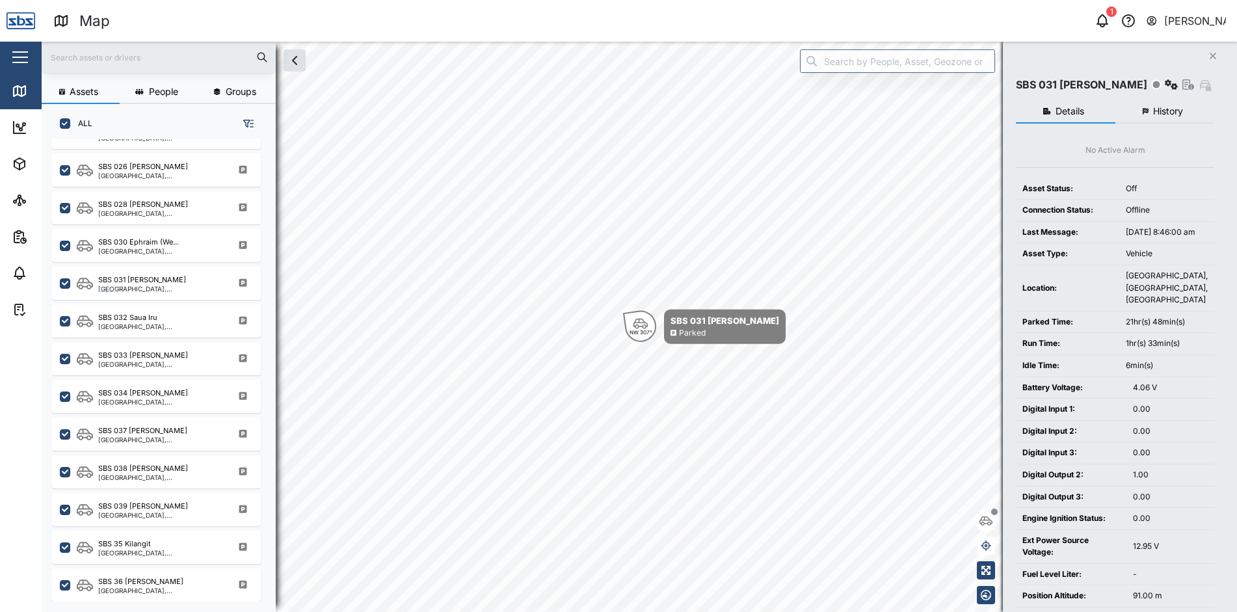
click at [1214, 56] on icon "Close" at bounding box center [1213, 56] width 8 height 10
